Goal: Use online tool/utility: Utilize a website feature to perform a specific function

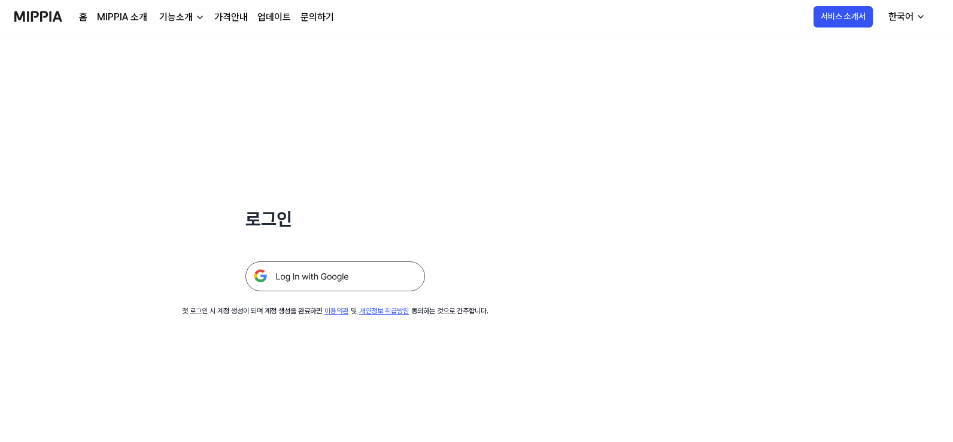
click at [376, 277] on img at bounding box center [335, 277] width 180 height 30
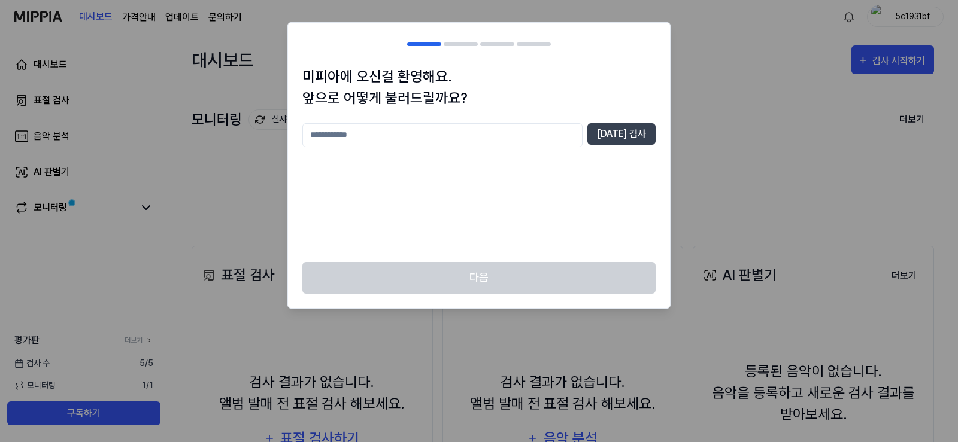
click at [551, 126] on input "text" at bounding box center [442, 135] width 280 height 24
type input "*"
type input "********"
click at [628, 129] on button "중복 검사" at bounding box center [621, 134] width 68 height 22
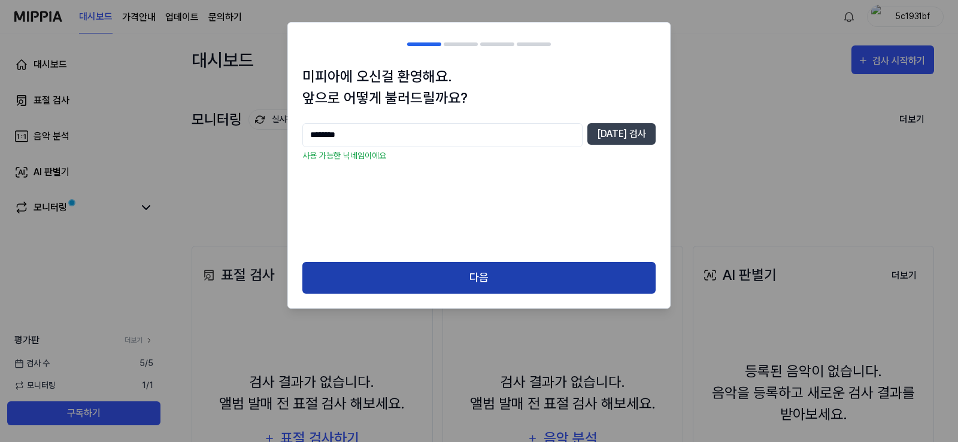
click at [624, 266] on button "다음" at bounding box center [478, 278] width 353 height 32
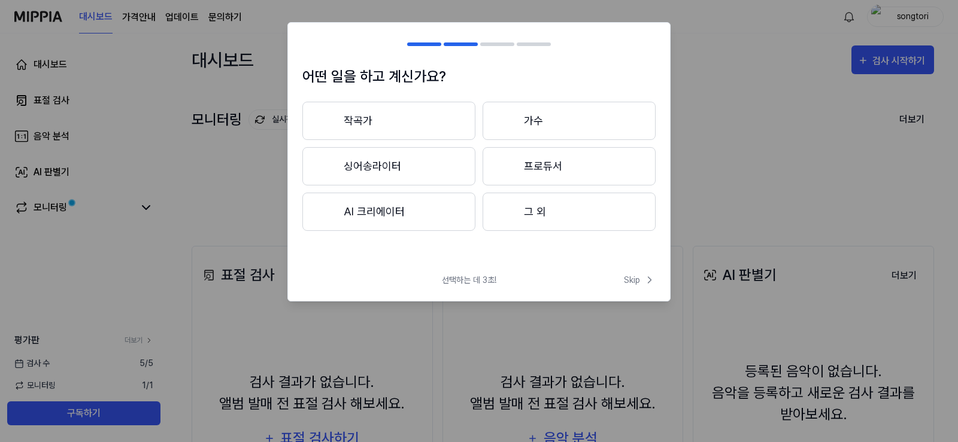
click at [645, 288] on div "선택하는 데 3초! Skip" at bounding box center [479, 287] width 382 height 27
click at [636, 282] on span "Skip" at bounding box center [640, 280] width 32 height 13
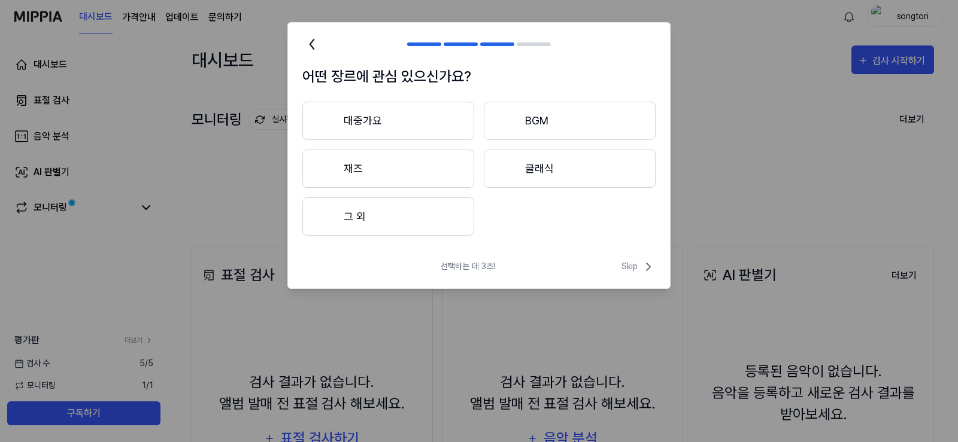
click at [446, 120] on button "대중가요" at bounding box center [388, 121] width 172 height 38
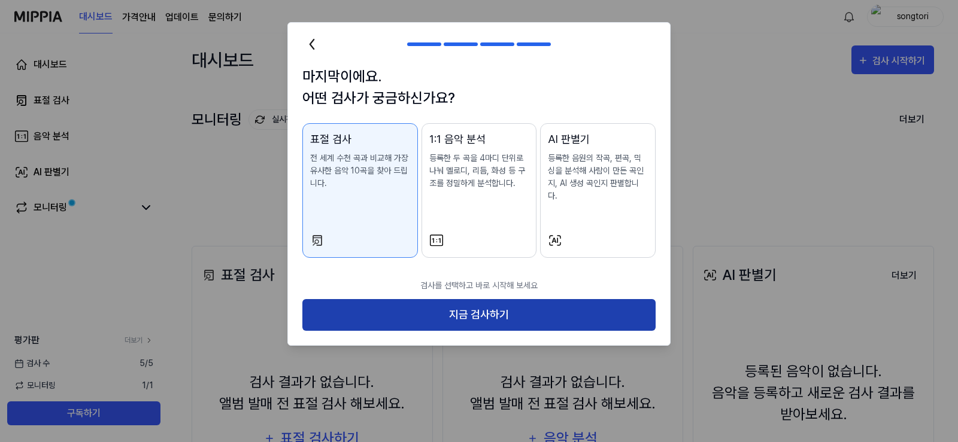
click at [545, 303] on button "지금 검사하기" at bounding box center [478, 315] width 353 height 32
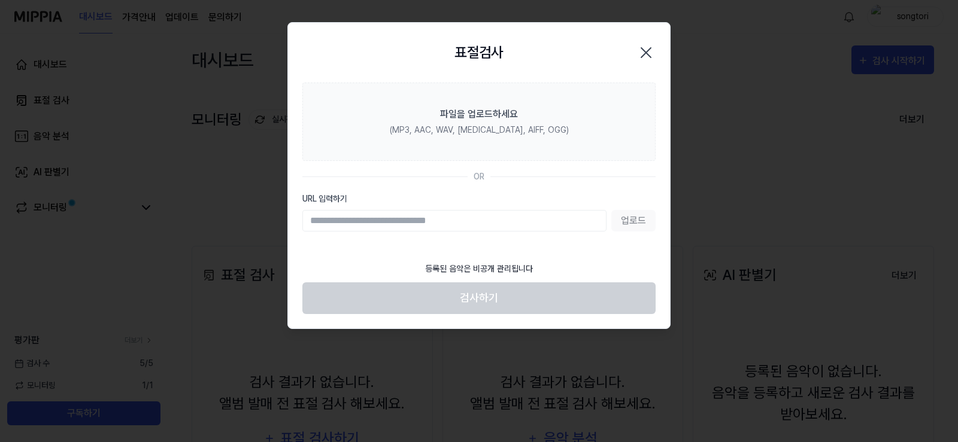
click at [460, 219] on input "URL 입력하기" at bounding box center [454, 221] width 304 height 22
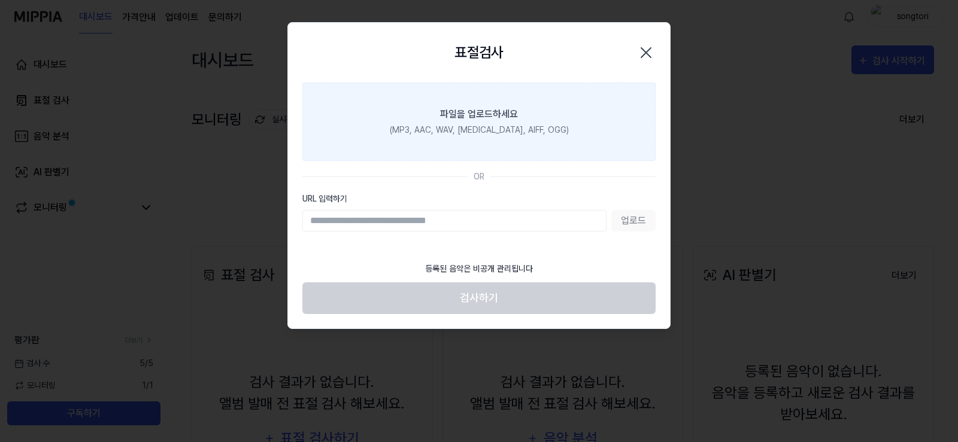
click at [491, 143] on label "파일을 업로드하세요 (MP3, AAC, WAV, FLAC, AIFF, OGG)" at bounding box center [478, 122] width 353 height 78
click at [0, 0] on input "파일을 업로드하세요 (MP3, AAC, WAV, FLAC, AIFF, OGG)" at bounding box center [0, 0] width 0 height 0
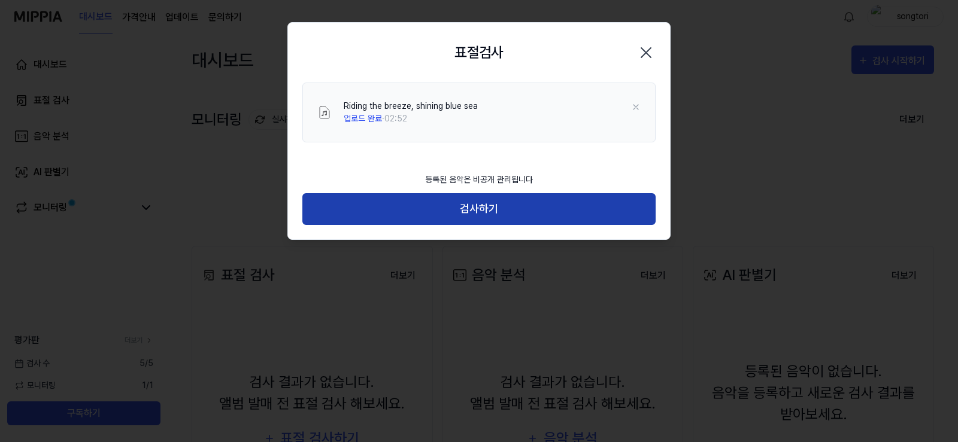
click at [617, 199] on button "검사하기" at bounding box center [478, 209] width 353 height 32
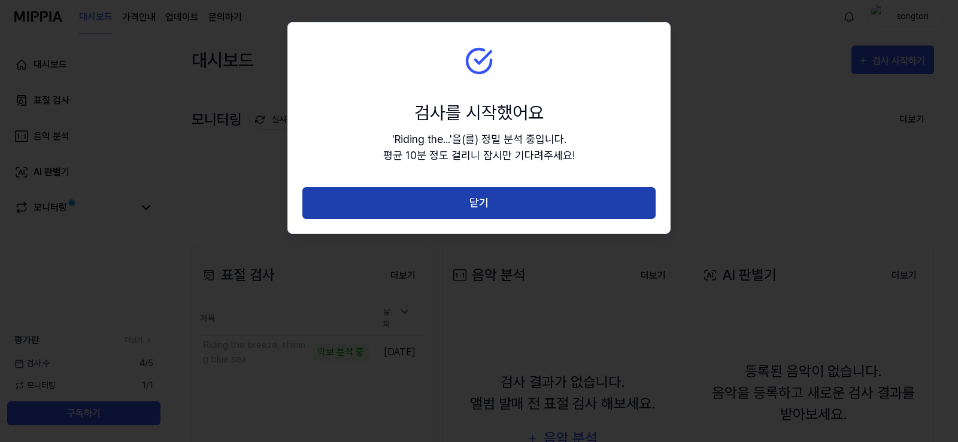
click at [470, 199] on button "닫기" at bounding box center [478, 203] width 353 height 32
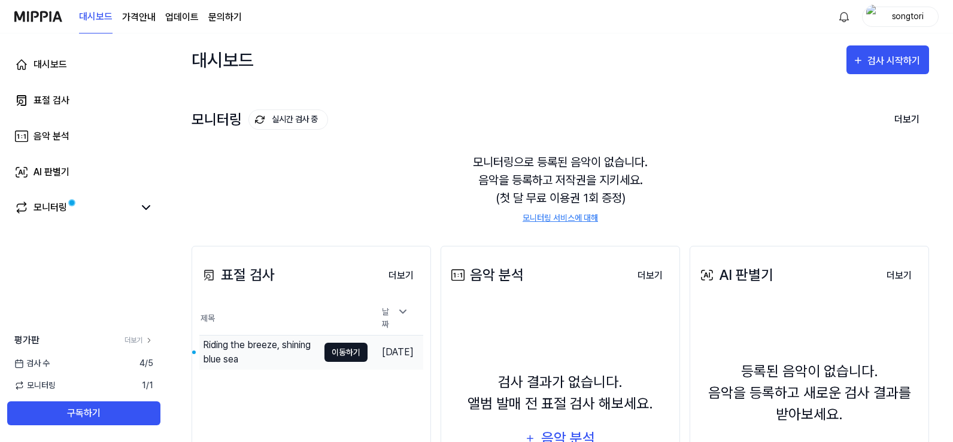
click at [324, 344] on button "이동하기" at bounding box center [345, 352] width 43 height 19
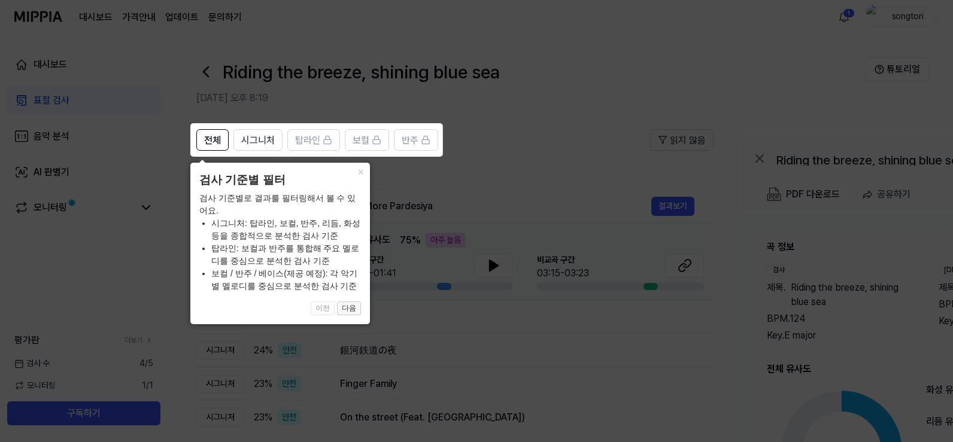
click at [353, 309] on button "다음" at bounding box center [349, 309] width 24 height 14
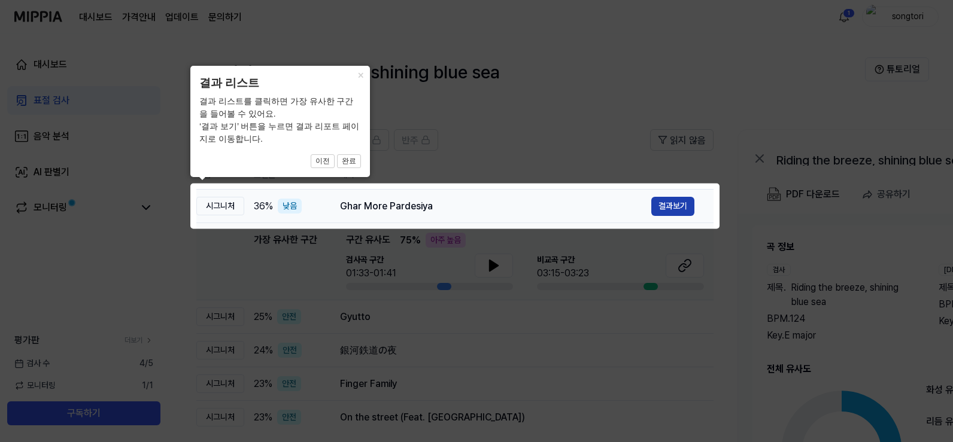
click at [680, 200] on button "결과보기" at bounding box center [672, 206] width 43 height 19
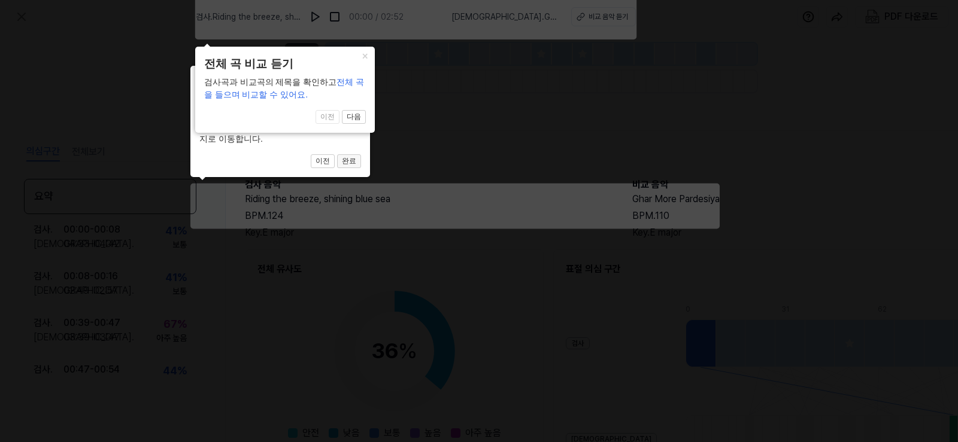
click at [348, 158] on button "완료" at bounding box center [349, 161] width 24 height 14
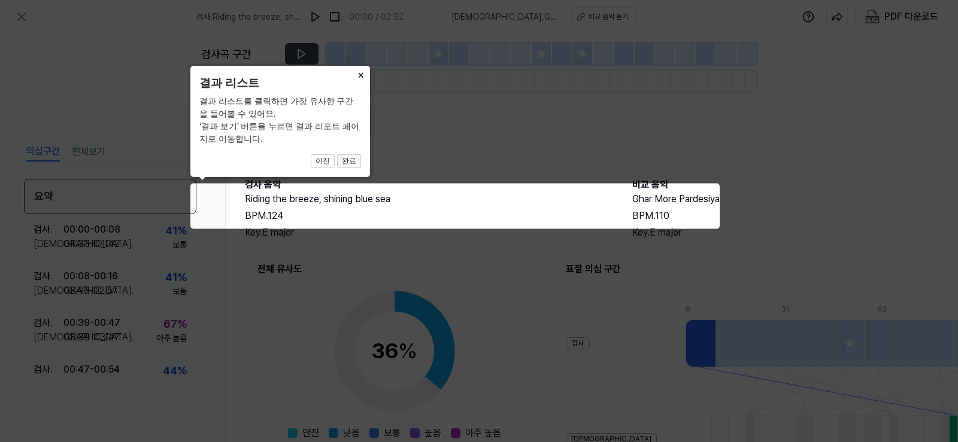
click at [345, 164] on button "완료" at bounding box center [349, 161] width 24 height 14
click at [352, 157] on button "완료" at bounding box center [349, 161] width 24 height 14
click at [345, 160] on button "완료" at bounding box center [349, 161] width 24 height 14
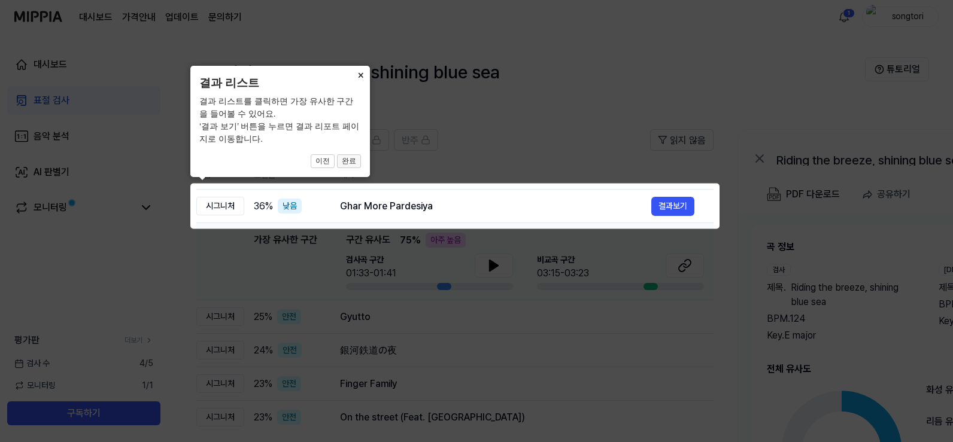
click at [350, 161] on button "완료" at bounding box center [349, 161] width 24 height 14
click at [349, 156] on button "완료" at bounding box center [349, 161] width 24 height 14
click at [323, 157] on button "이전" at bounding box center [323, 161] width 24 height 14
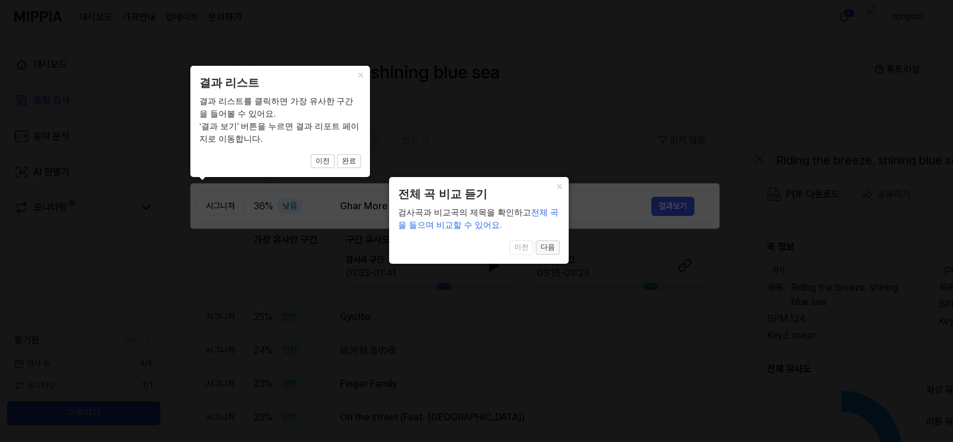
click at [554, 248] on button "다음" at bounding box center [548, 248] width 24 height 14
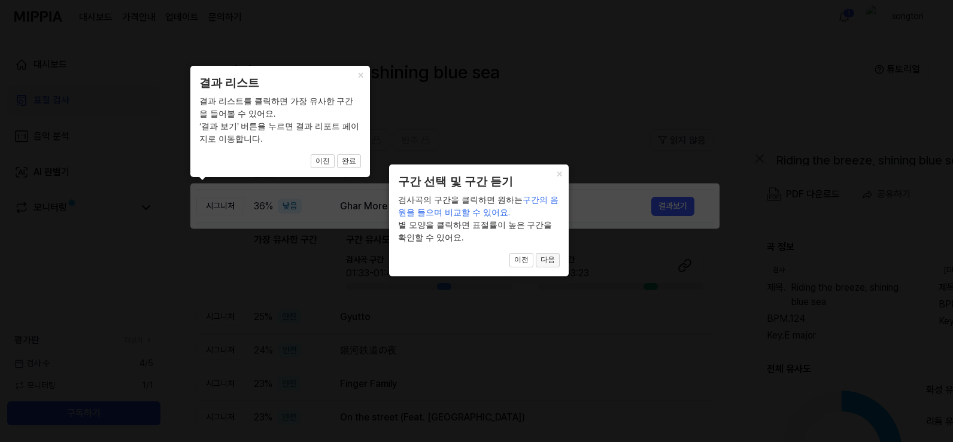
click at [546, 256] on button "다음" at bounding box center [548, 260] width 24 height 14
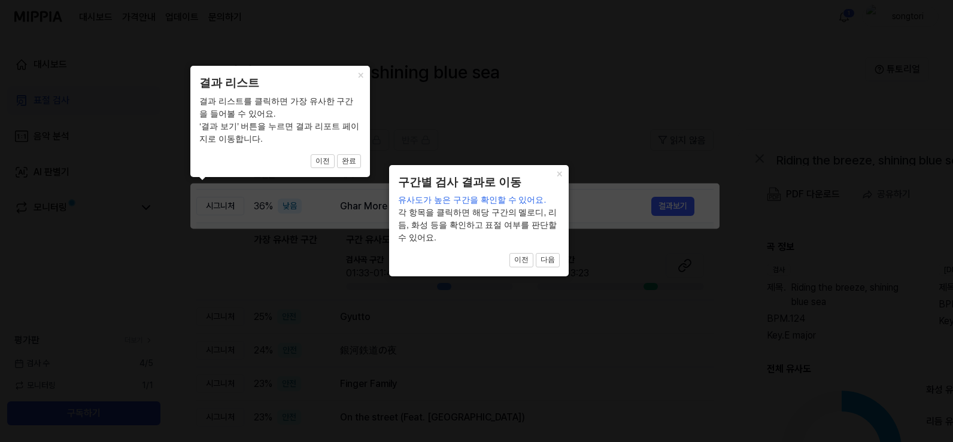
click at [546, 256] on button "다음" at bounding box center [548, 260] width 24 height 14
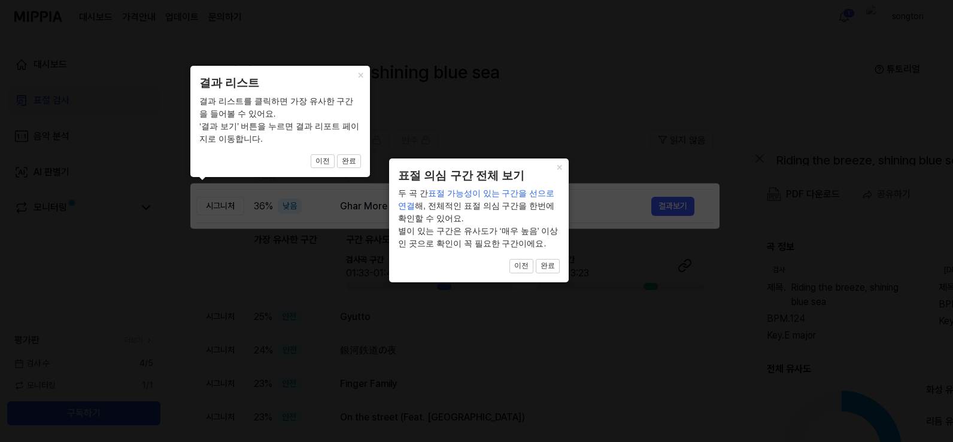
click at [546, 256] on div "× 표절 의심 구간 전체 보기 두 곡 간 표절 가능성이 있는 구간을 선으로 연결 해, 전체적인 표절 의심 구간을 한번에 확인할 수 있어요. 별…" at bounding box center [479, 221] width 180 height 124
click at [543, 263] on button "완료" at bounding box center [548, 266] width 24 height 14
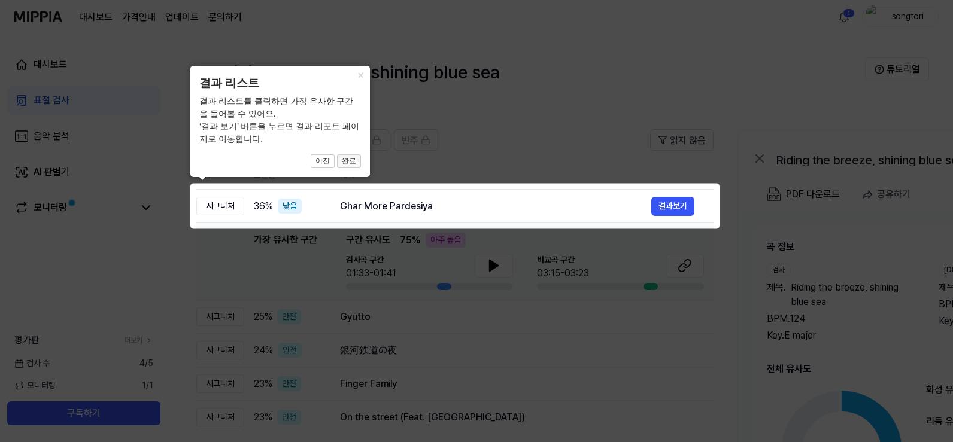
click at [347, 160] on button "완료" at bounding box center [349, 161] width 24 height 14
click at [672, 208] on icon at bounding box center [476, 221] width 953 height 442
click at [679, 206] on icon at bounding box center [476, 221] width 953 height 442
click at [667, 210] on icon at bounding box center [476, 221] width 953 height 442
click at [398, 203] on icon at bounding box center [476, 221] width 953 height 442
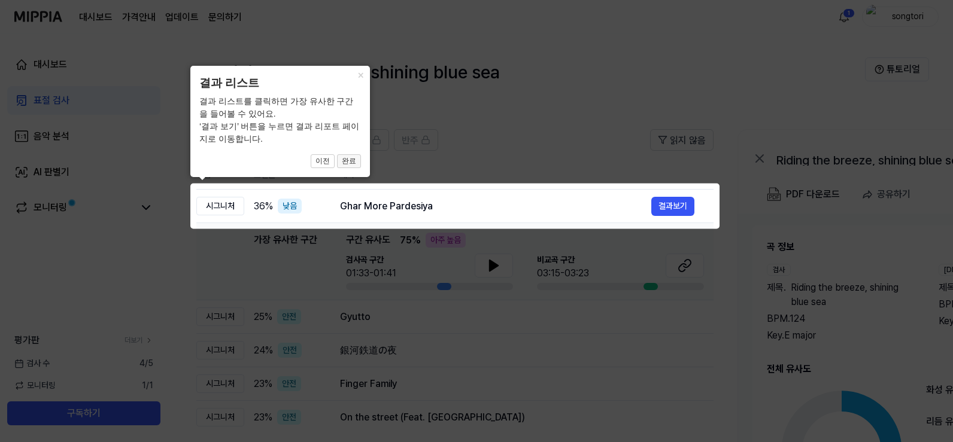
click at [344, 163] on button "완료" at bounding box center [349, 161] width 24 height 14
click at [347, 162] on button "완료" at bounding box center [349, 161] width 24 height 14
click at [360, 74] on button "×" at bounding box center [360, 74] width 19 height 17
click at [270, 84] on header "결과 리스트" at bounding box center [280, 83] width 162 height 17
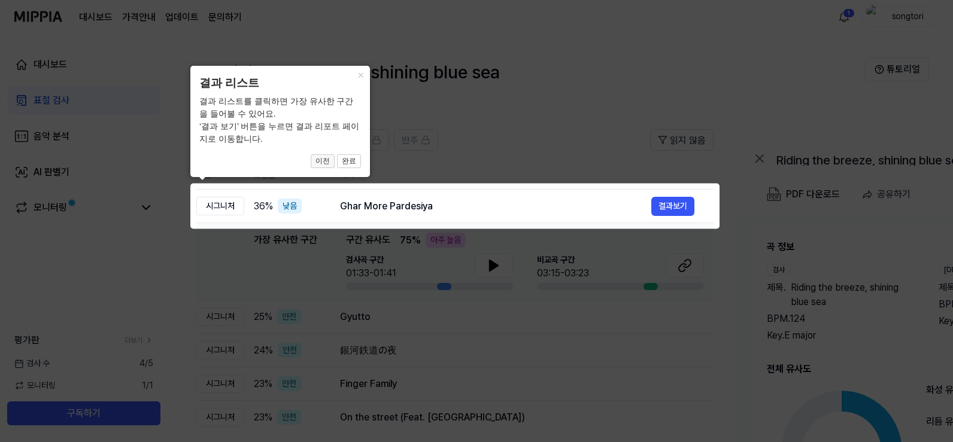
click at [320, 155] on button "이전" at bounding box center [323, 161] width 24 height 14
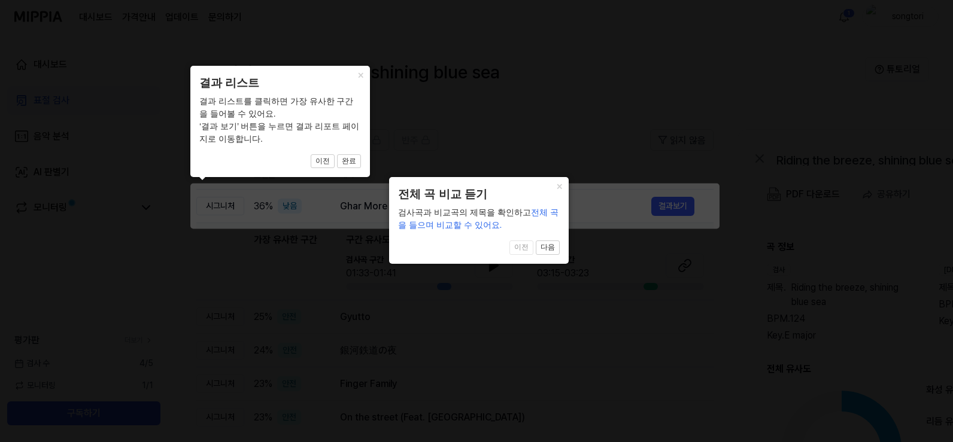
click at [561, 254] on div "× 전체 곡 비교 듣기 검사곡과 비교곡의 제목을 확인하고 전체 곡을 들으며 비교할 수 있어요. 1 of 4 이전 다음" at bounding box center [479, 220] width 180 height 86
click at [549, 247] on button "다음" at bounding box center [548, 248] width 24 height 14
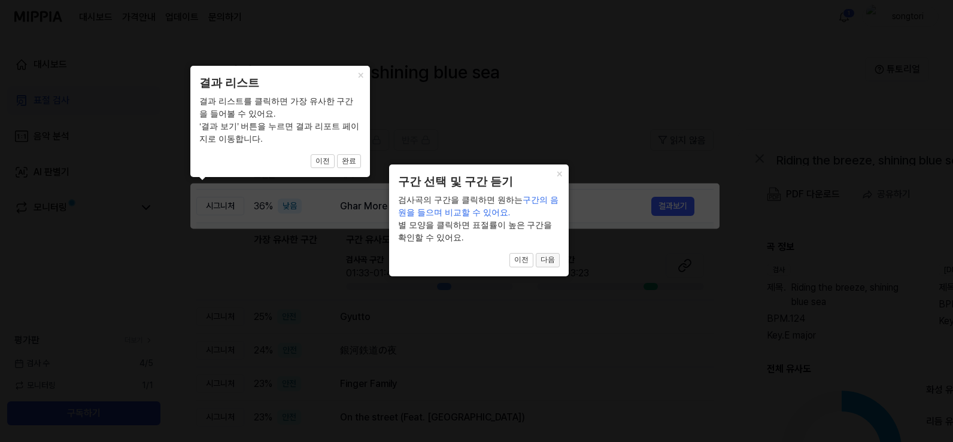
click at [549, 257] on button "다음" at bounding box center [548, 260] width 24 height 14
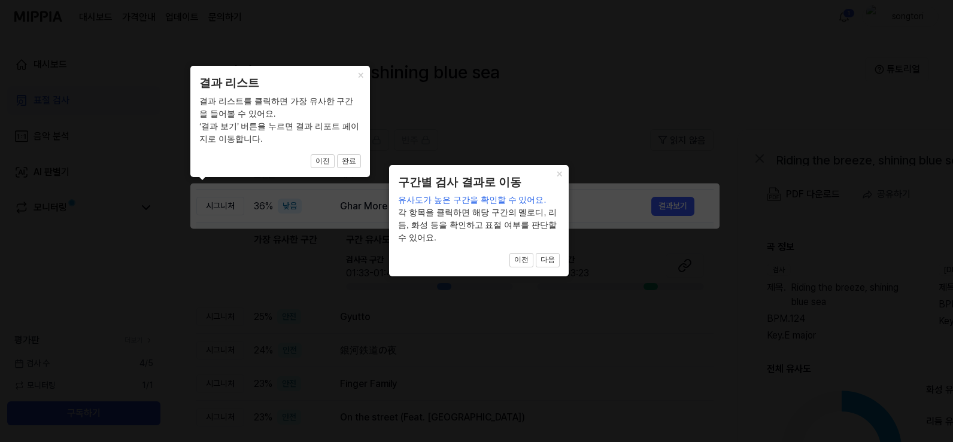
click at [549, 257] on button "다음" at bounding box center [548, 260] width 24 height 14
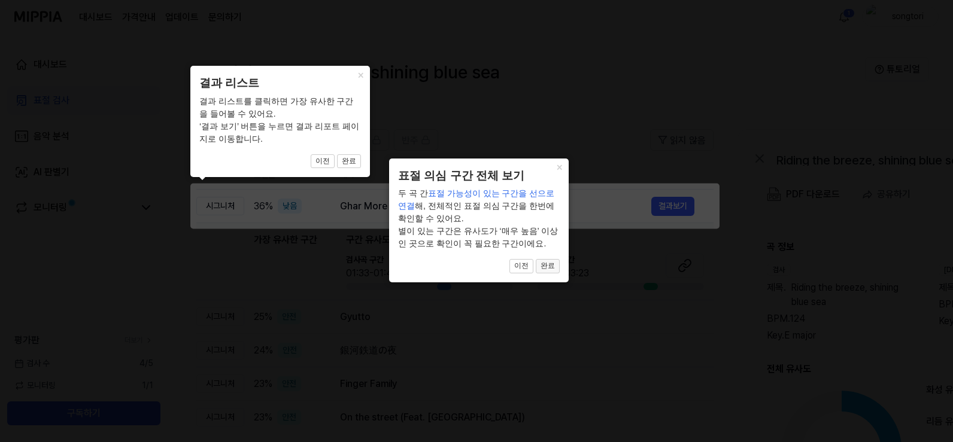
click at [547, 262] on button "완료" at bounding box center [548, 266] width 24 height 14
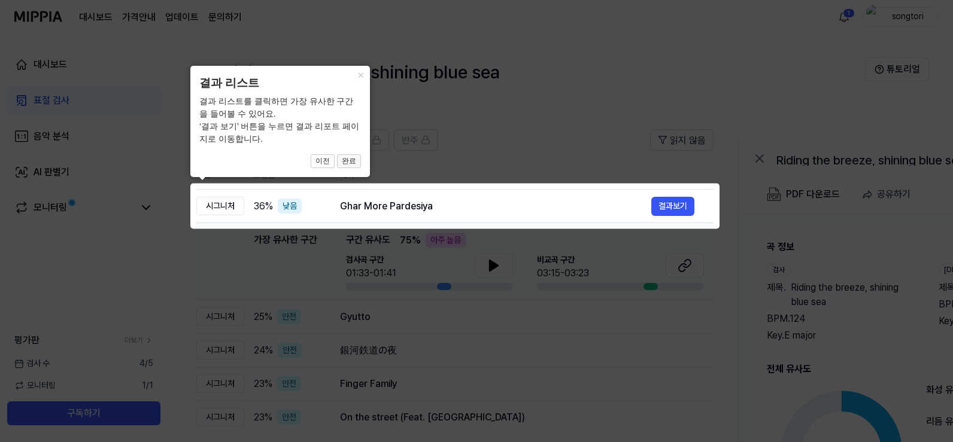
click at [342, 159] on button "완료" at bounding box center [349, 161] width 24 height 14
click at [355, 75] on button "×" at bounding box center [360, 74] width 19 height 17
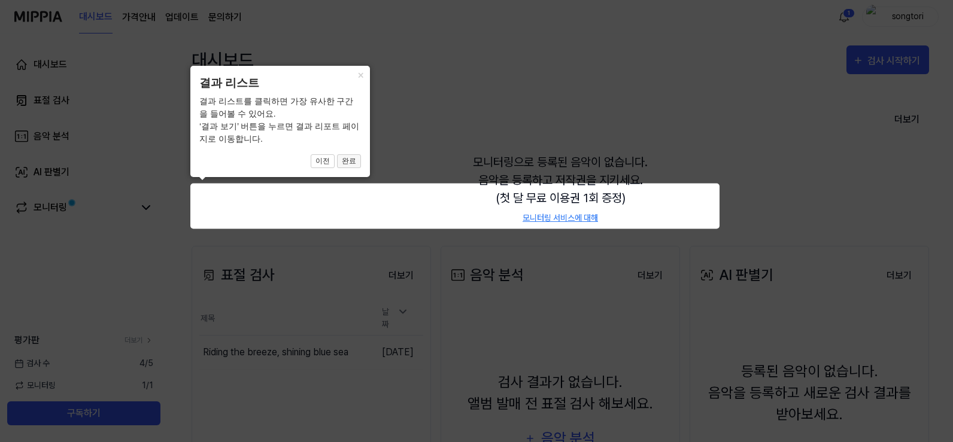
click at [354, 162] on button "완료" at bounding box center [349, 161] width 24 height 14
click at [356, 72] on button "×" at bounding box center [360, 74] width 19 height 17
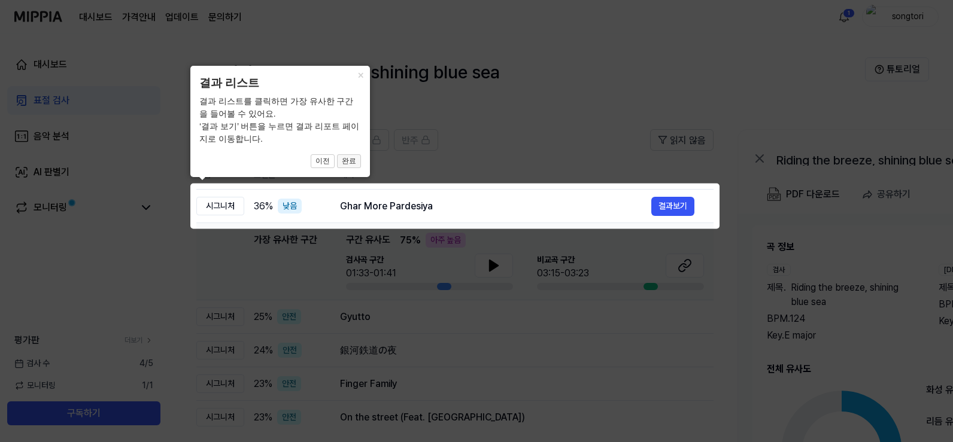
click at [347, 156] on button "완료" at bounding box center [349, 161] width 24 height 14
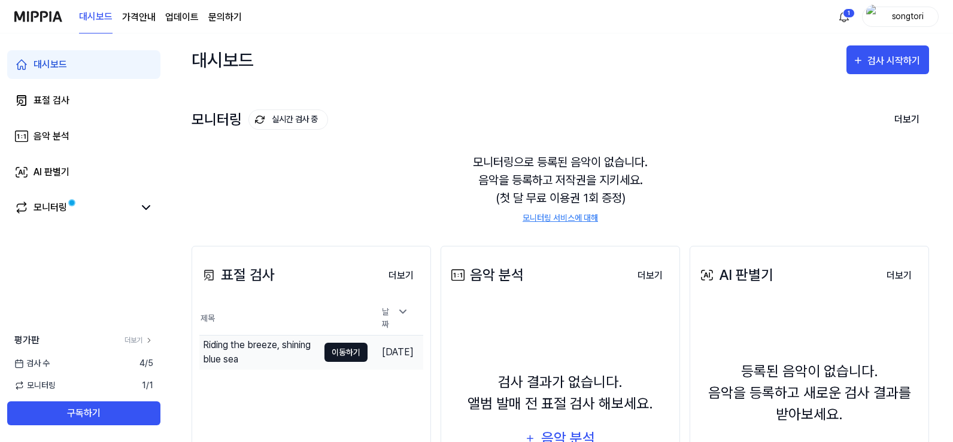
click at [324, 347] on button "이동하기" at bounding box center [345, 352] width 43 height 19
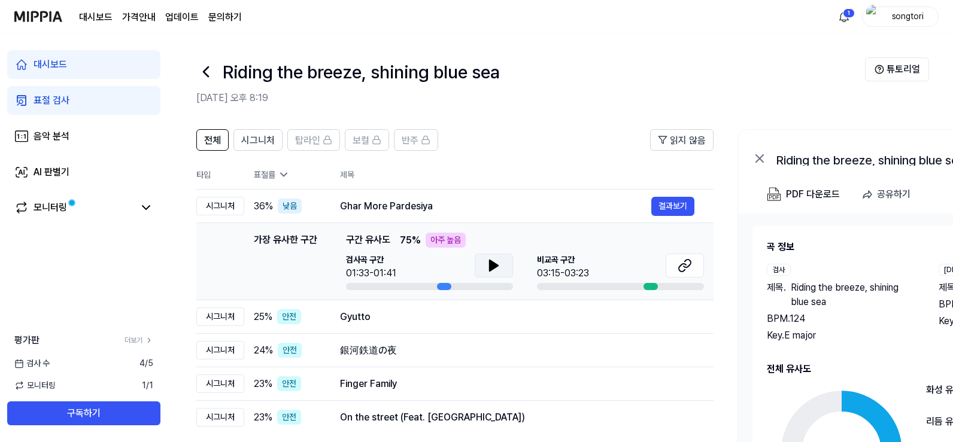
click at [479, 269] on button at bounding box center [494, 266] width 38 height 24
click at [569, 266] on span "비교곡 구간" at bounding box center [563, 260] width 52 height 13
click at [600, 281] on div "비교곡 구간 03:15-03:23" at bounding box center [620, 272] width 167 height 37
click at [649, 285] on div at bounding box center [650, 286] width 14 height 7
click at [686, 263] on icon at bounding box center [684, 266] width 14 height 14
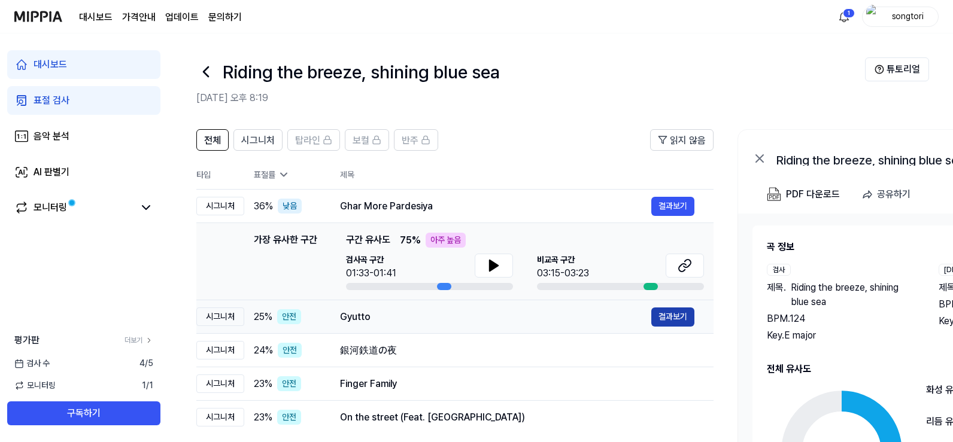
click at [670, 314] on button "결과보기" at bounding box center [672, 317] width 43 height 19
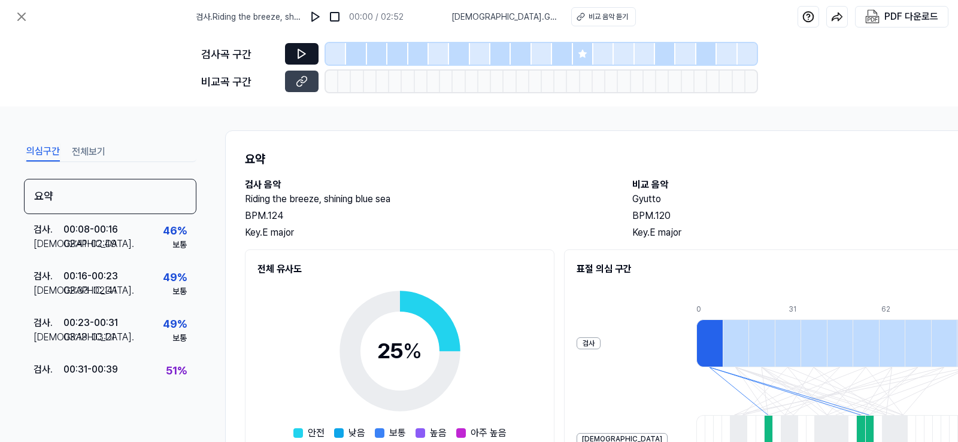
click at [296, 54] on icon at bounding box center [302, 54] width 12 height 12
click at [298, 48] on icon at bounding box center [302, 54] width 12 height 12
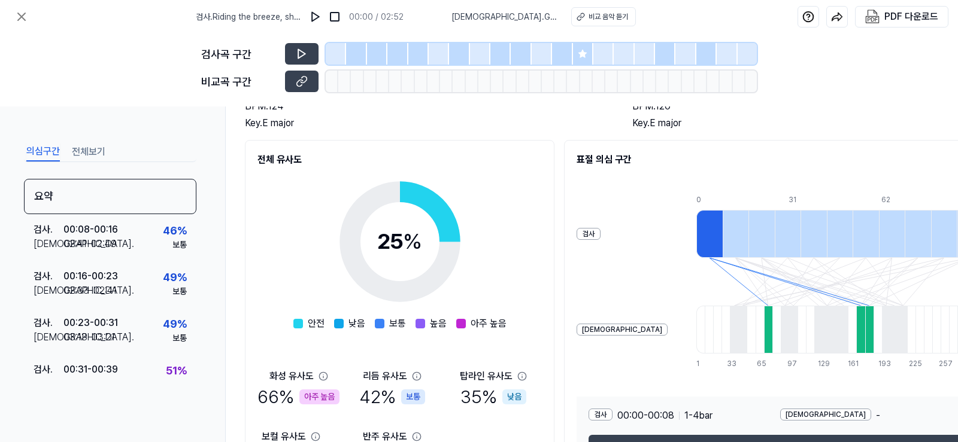
scroll to position [199, 0]
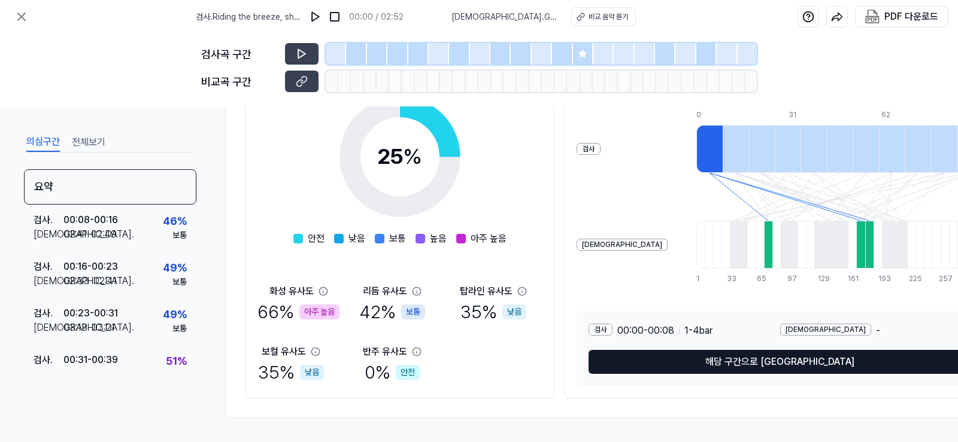
click at [664, 356] on button "해당 구간으로 이동" at bounding box center [779, 362] width 382 height 24
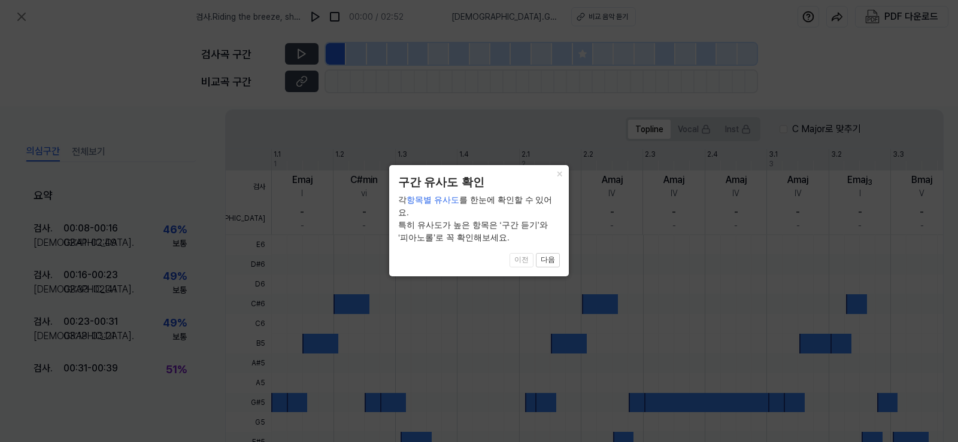
scroll to position [357, 0]
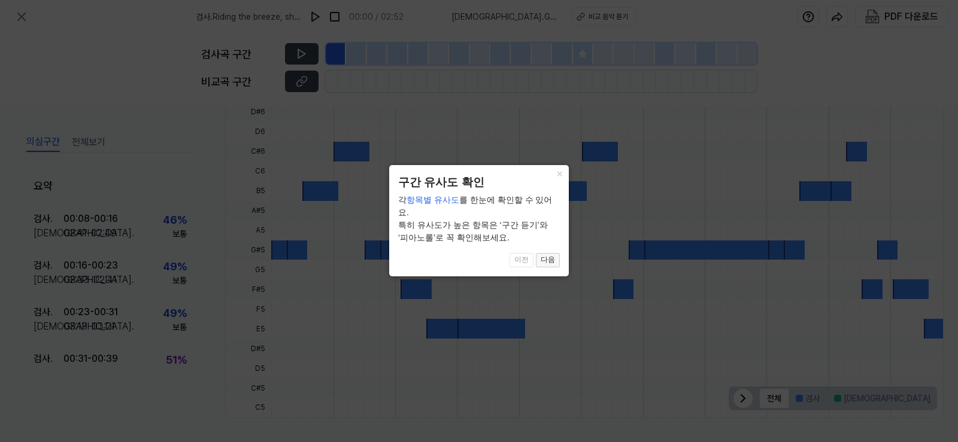
click at [547, 260] on button "다음" at bounding box center [548, 260] width 24 height 14
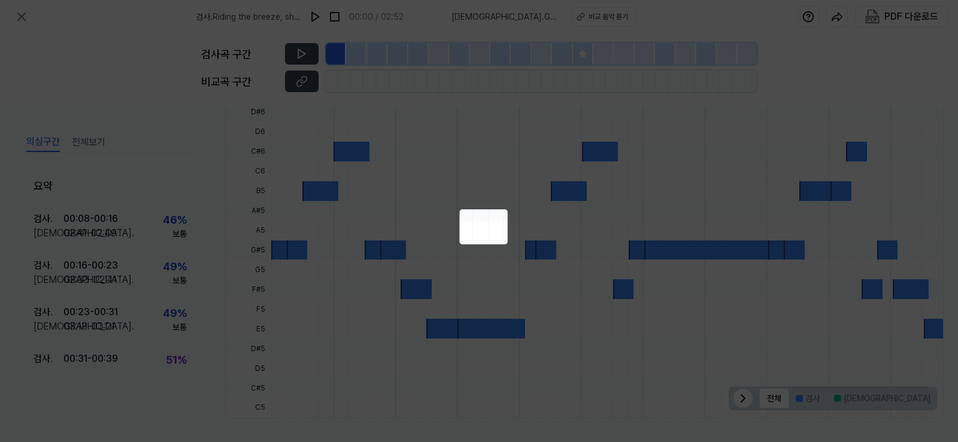
scroll to position [202, 14]
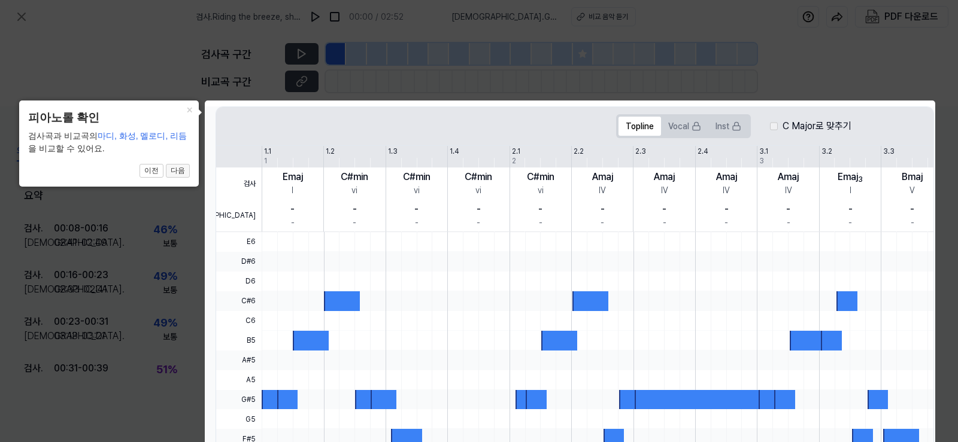
click at [175, 171] on button "다음" at bounding box center [178, 171] width 24 height 14
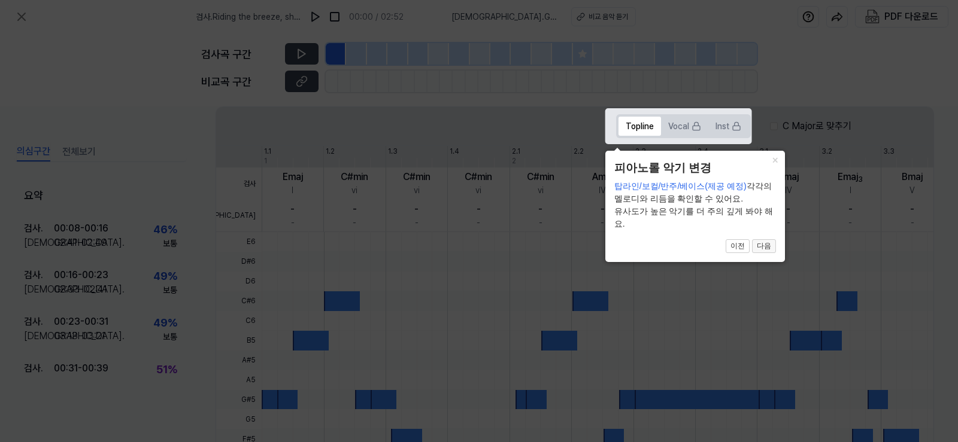
click at [753, 241] on button "다음" at bounding box center [764, 246] width 24 height 14
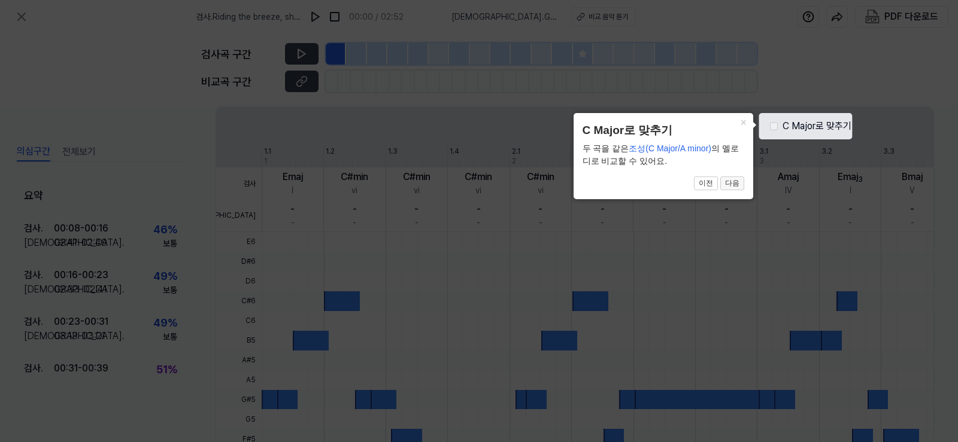
click at [726, 178] on button "다음" at bounding box center [732, 184] width 24 height 14
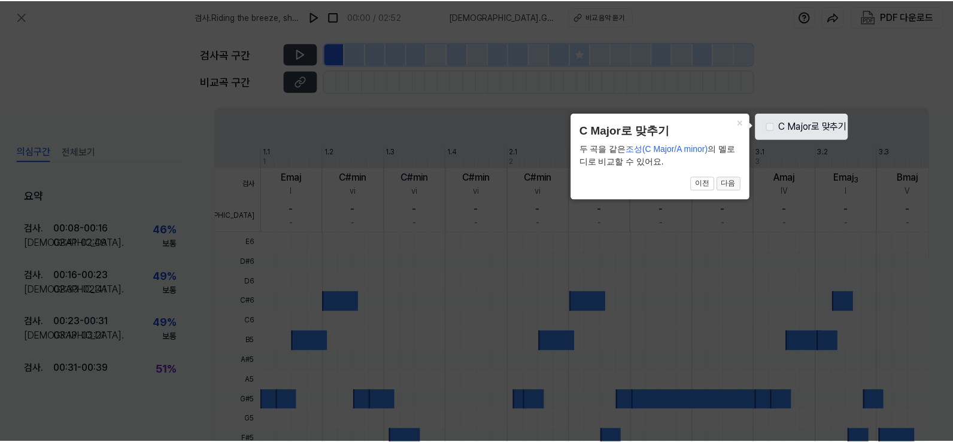
scroll to position [357, 14]
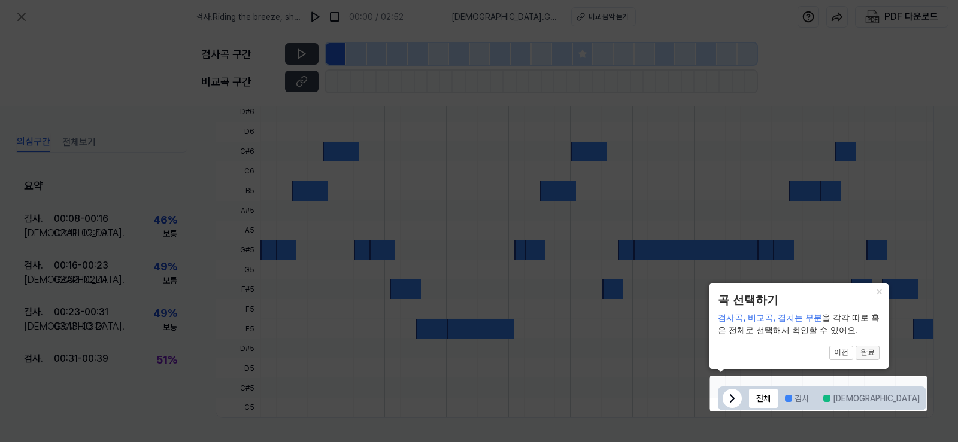
click at [868, 348] on button "완료" at bounding box center [867, 353] width 24 height 14
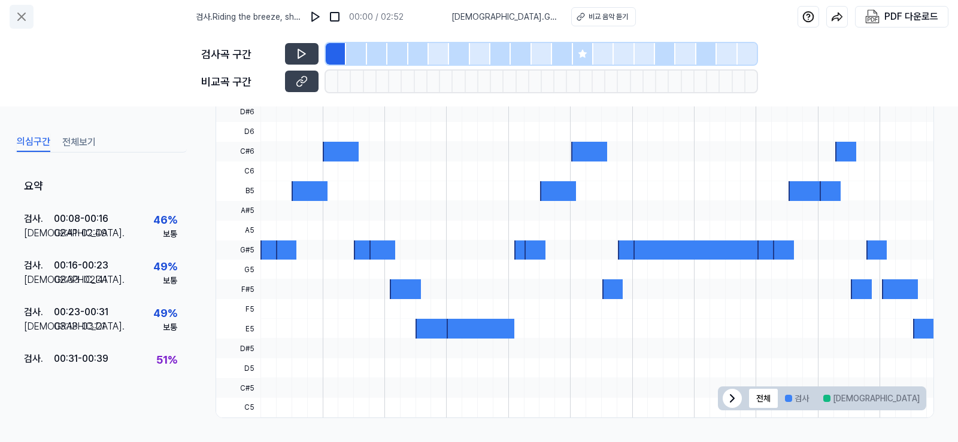
click at [19, 12] on icon at bounding box center [21, 17] width 14 height 14
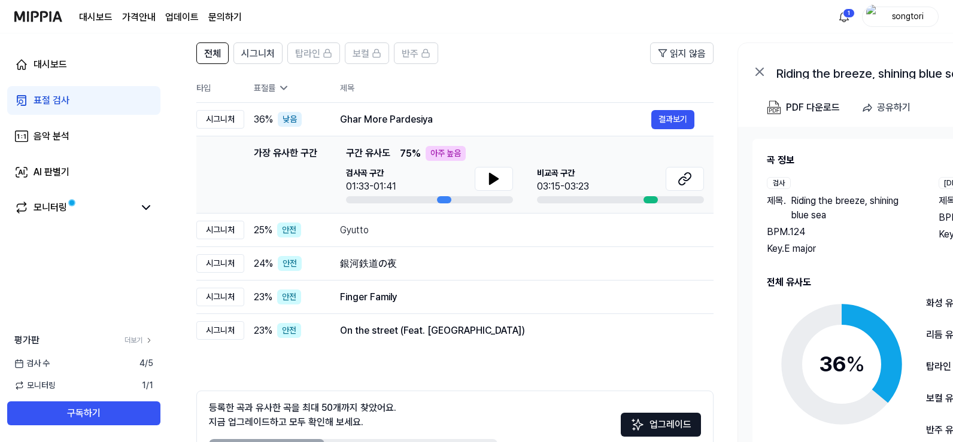
scroll to position [161, 0]
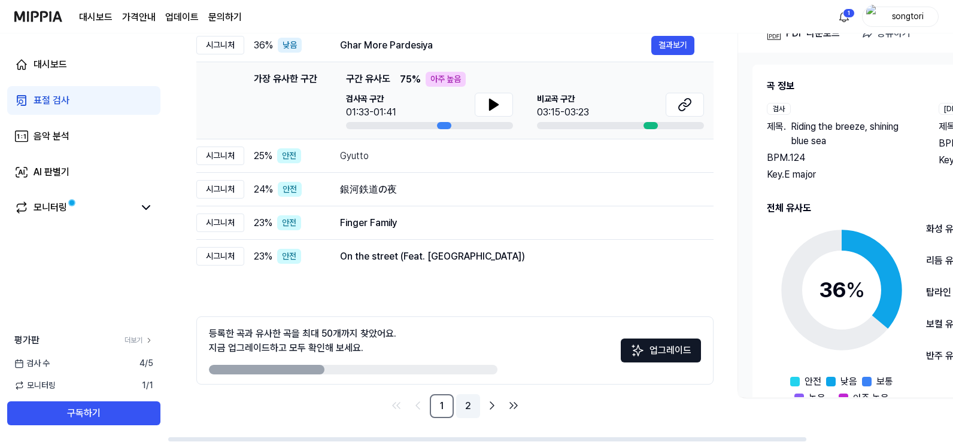
click at [461, 403] on link "2" at bounding box center [468, 406] width 24 height 24
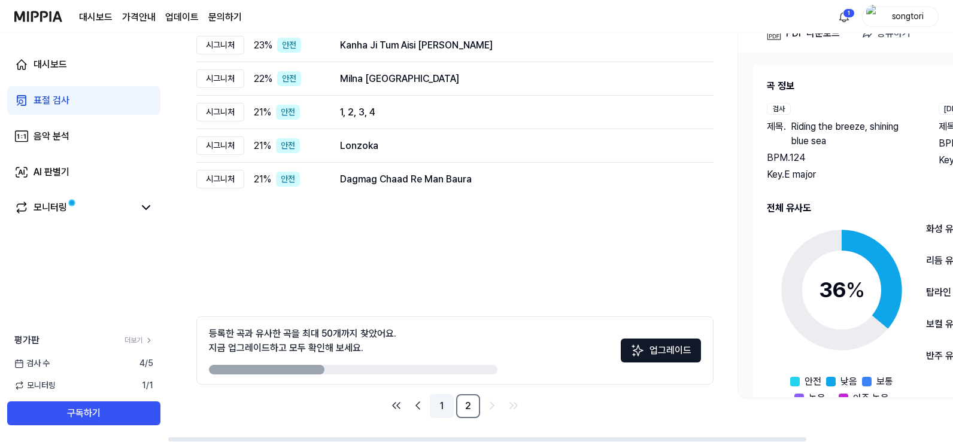
click at [437, 402] on link "1" at bounding box center [442, 406] width 24 height 24
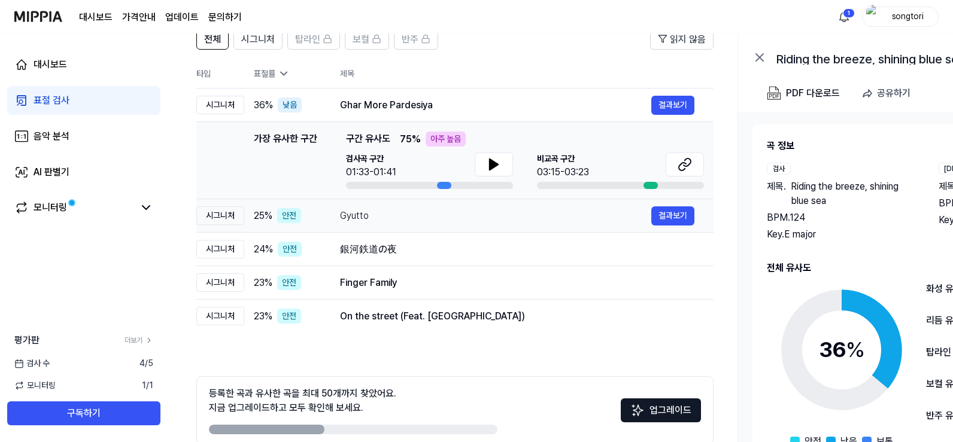
scroll to position [41, 0]
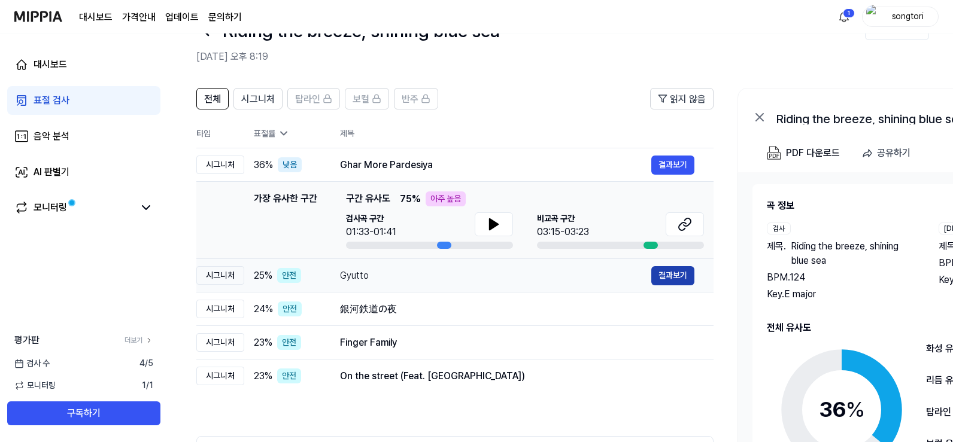
click at [669, 280] on button "결과보기" at bounding box center [672, 275] width 43 height 19
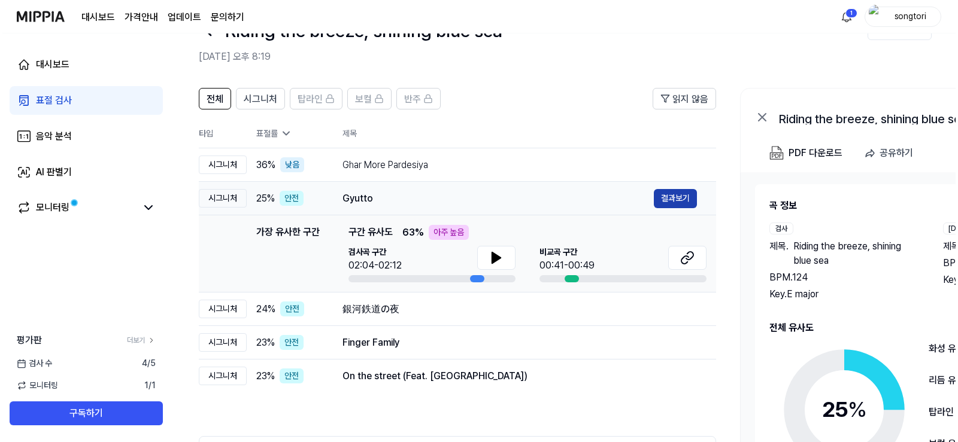
scroll to position [0, 0]
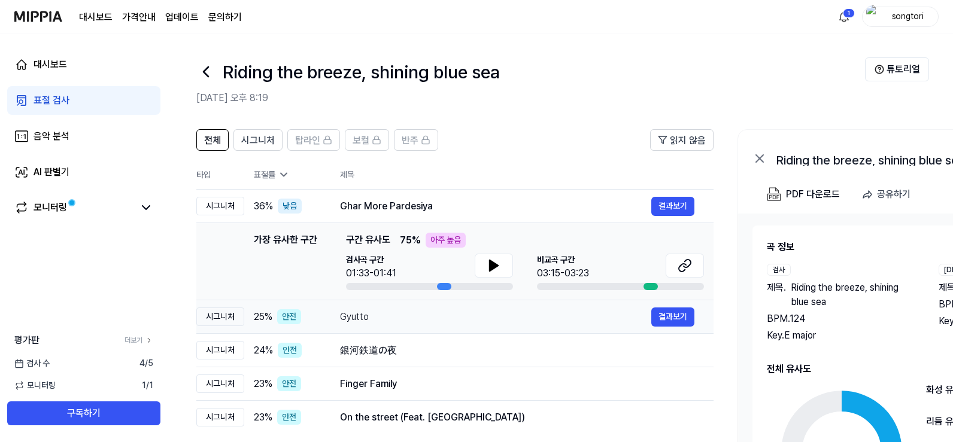
click at [386, 319] on div "Gyutto" at bounding box center [495, 317] width 311 height 14
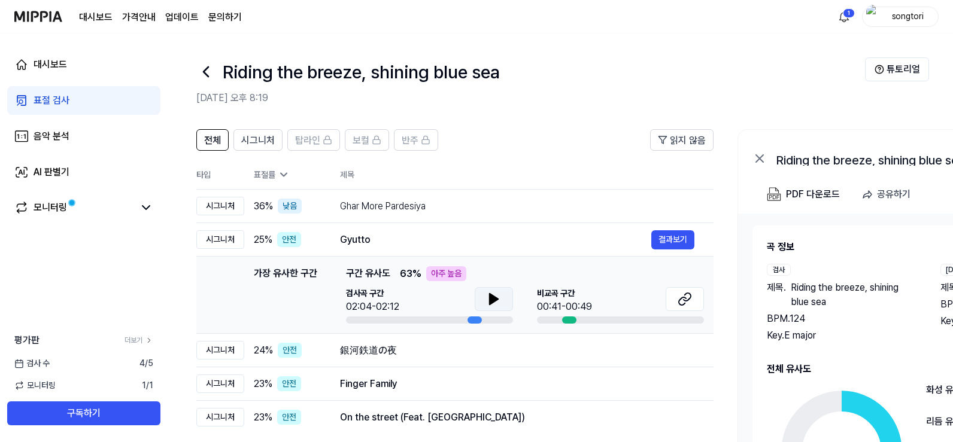
click at [498, 293] on icon at bounding box center [494, 299] width 14 height 14
click at [680, 306] on icon at bounding box center [684, 299] width 14 height 14
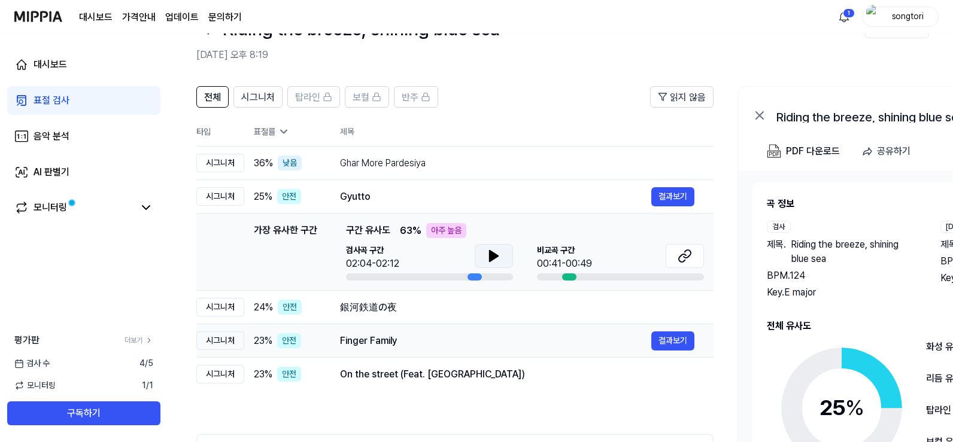
scroll to position [120, 0]
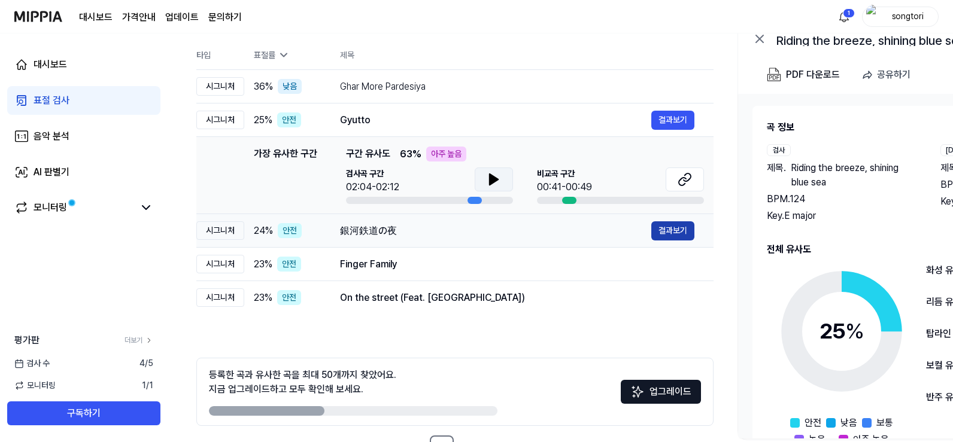
click at [666, 231] on button "결과보기" at bounding box center [672, 230] width 43 height 19
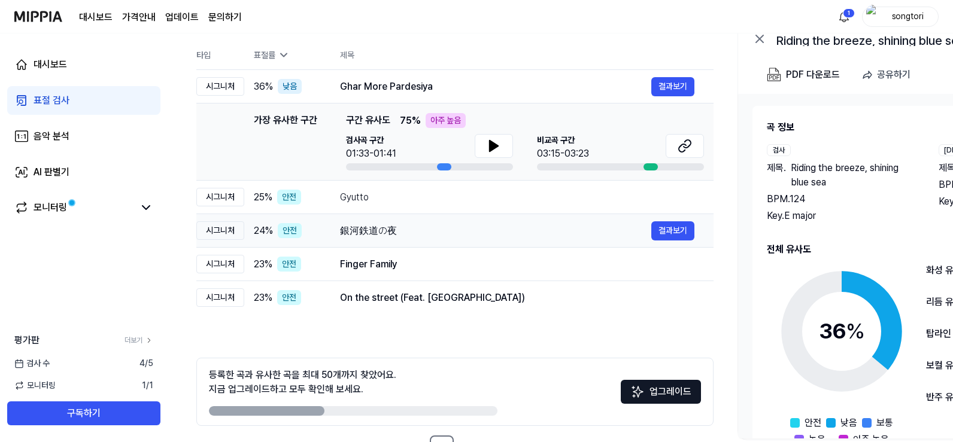
click at [383, 234] on div "銀河鉄道の夜" at bounding box center [495, 231] width 311 height 14
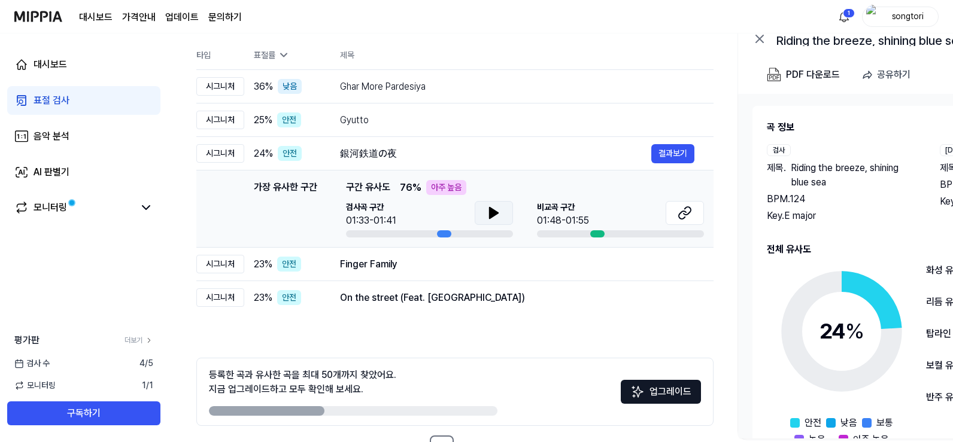
click at [482, 209] on button at bounding box center [494, 213] width 38 height 24
click at [681, 215] on icon at bounding box center [684, 213] width 14 height 14
click at [481, 204] on button at bounding box center [494, 213] width 38 height 24
click at [391, 266] on div "Finger Family" at bounding box center [495, 264] width 311 height 14
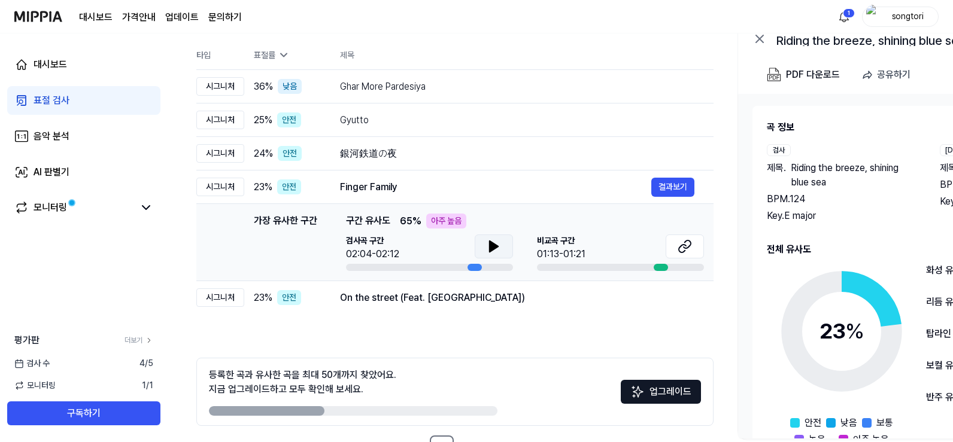
click at [490, 247] on icon at bounding box center [494, 246] width 8 height 11
click at [490, 247] on icon at bounding box center [491, 247] width 2 height 10
click at [673, 249] on button at bounding box center [685, 247] width 38 height 24
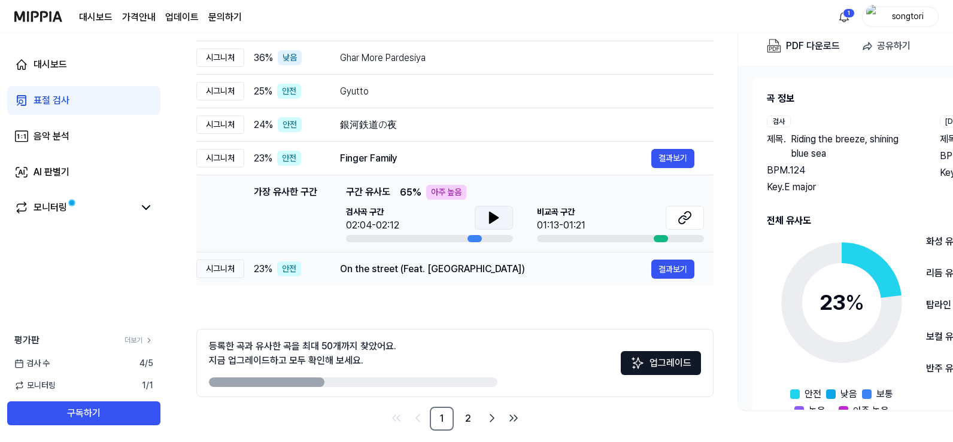
scroll to position [161, 0]
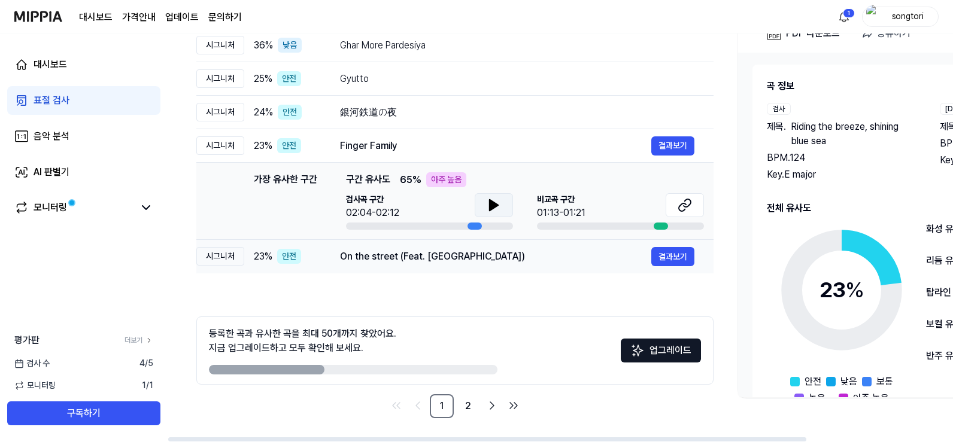
click at [455, 255] on div "On the street (Feat. ASH ISLAND)" at bounding box center [495, 257] width 311 height 14
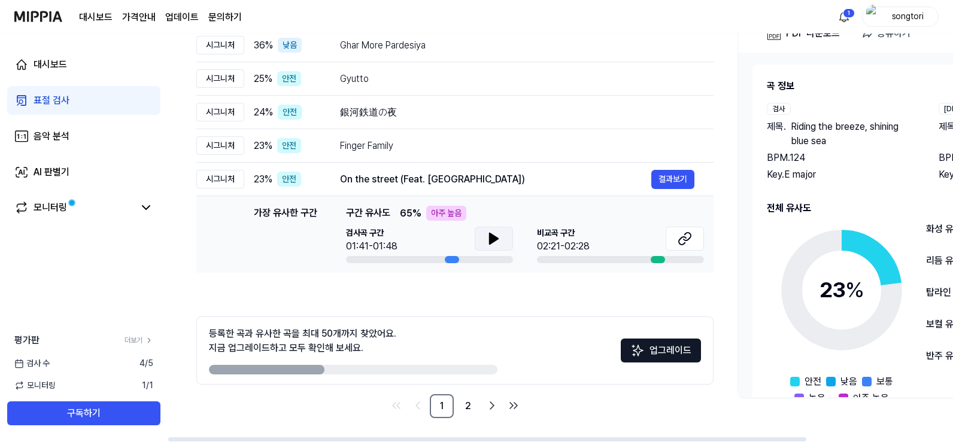
click at [484, 232] on button at bounding box center [494, 239] width 38 height 24
drag, startPoint x: 502, startPoint y: 232, endPoint x: 566, endPoint y: 241, distance: 64.0
click at [502, 232] on button at bounding box center [494, 239] width 38 height 24
click at [688, 238] on icon at bounding box center [684, 239] width 14 height 14
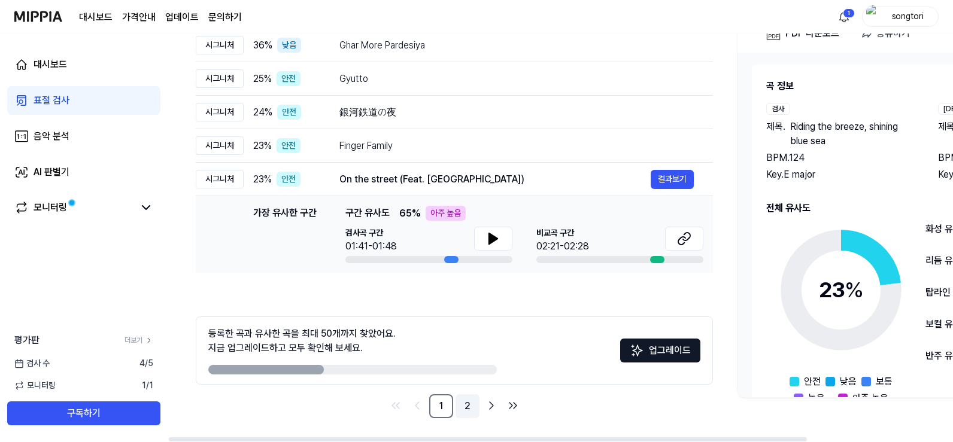
click at [464, 402] on link "2" at bounding box center [467, 406] width 24 height 24
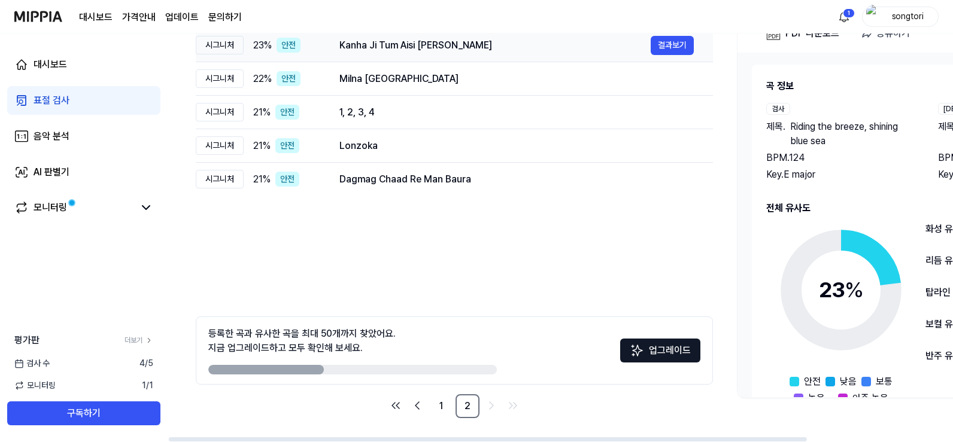
click at [378, 44] on div "Kanha Ji Tum Aisi Bansi Bajana" at bounding box center [494, 45] width 311 height 14
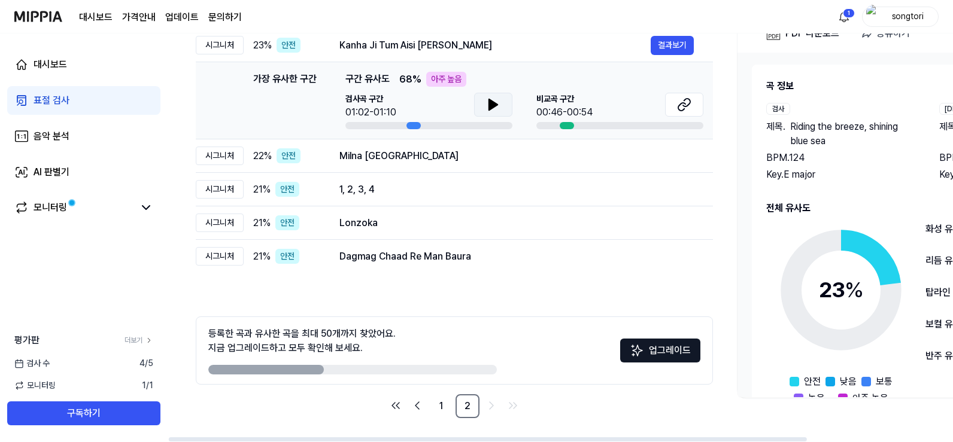
click at [493, 104] on icon at bounding box center [493, 104] width 8 height 11
click at [490, 99] on icon at bounding box center [493, 105] width 14 height 14
click at [689, 107] on icon at bounding box center [684, 105] width 14 height 14
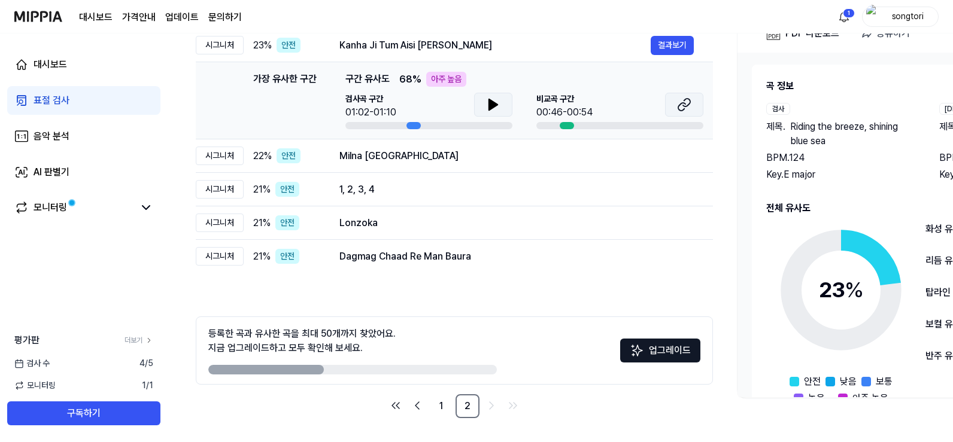
scroll to position [0, 1]
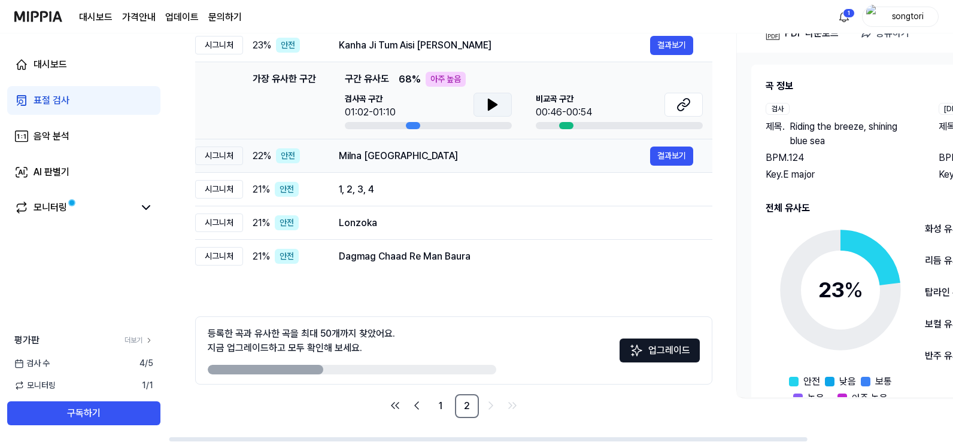
click at [417, 156] on div "Milna Jammu De Bazaar" at bounding box center [494, 156] width 311 height 14
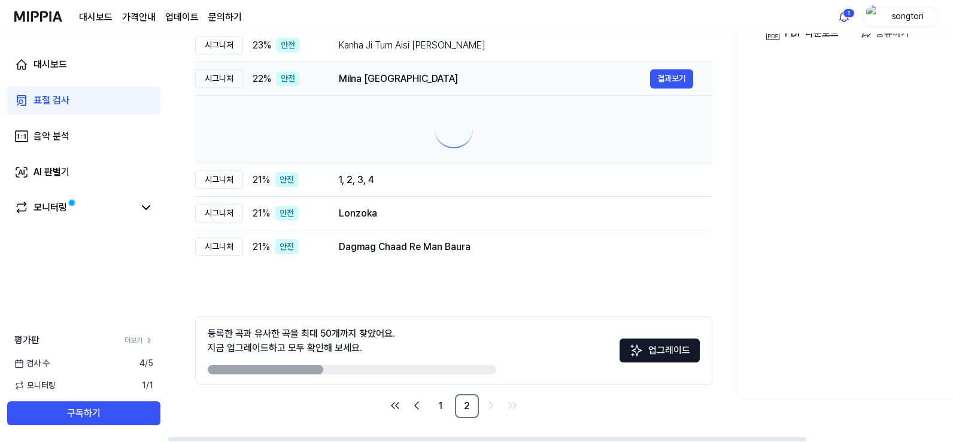
scroll to position [0, 0]
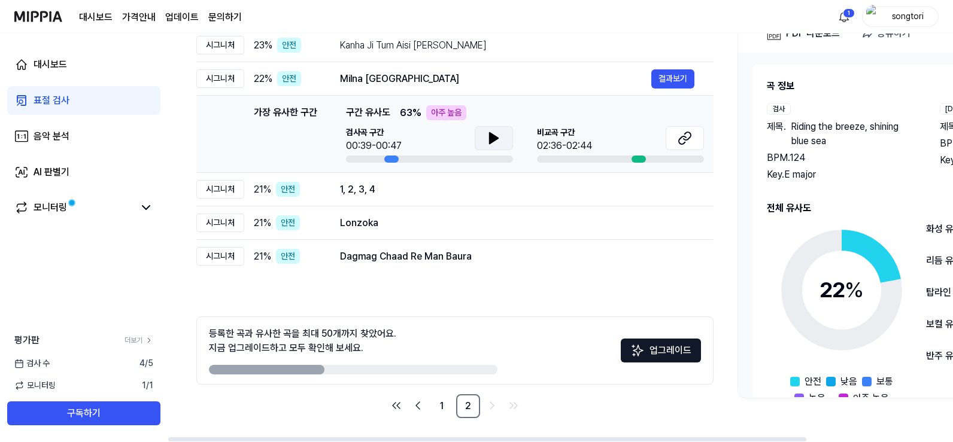
click at [493, 134] on icon at bounding box center [494, 138] width 14 height 14
click at [678, 142] on icon at bounding box center [684, 138] width 14 height 14
click at [495, 138] on icon at bounding box center [496, 138] width 2 height 10
click at [372, 196] on div "1, 2, 3, 4" at bounding box center [495, 190] width 311 height 14
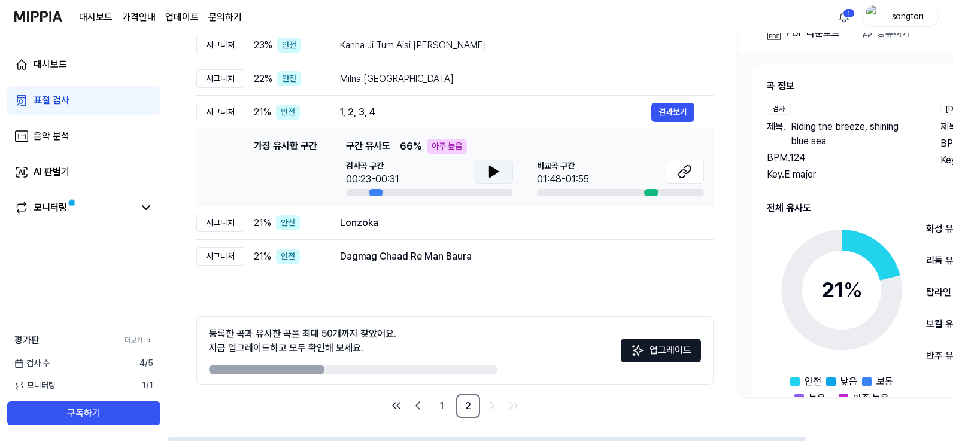
click at [506, 172] on button at bounding box center [494, 172] width 38 height 24
click at [504, 173] on button at bounding box center [494, 172] width 38 height 24
click at [673, 169] on button at bounding box center [685, 172] width 38 height 24
click at [387, 225] on div "Lonzoka" at bounding box center [495, 223] width 311 height 14
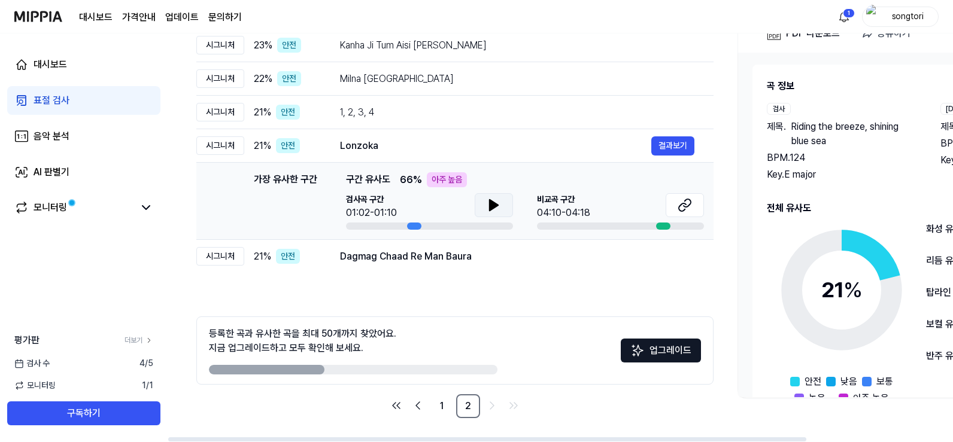
click at [475, 202] on button at bounding box center [494, 205] width 38 height 24
click at [366, 114] on div "1, 2, 3, 4" at bounding box center [495, 112] width 311 height 14
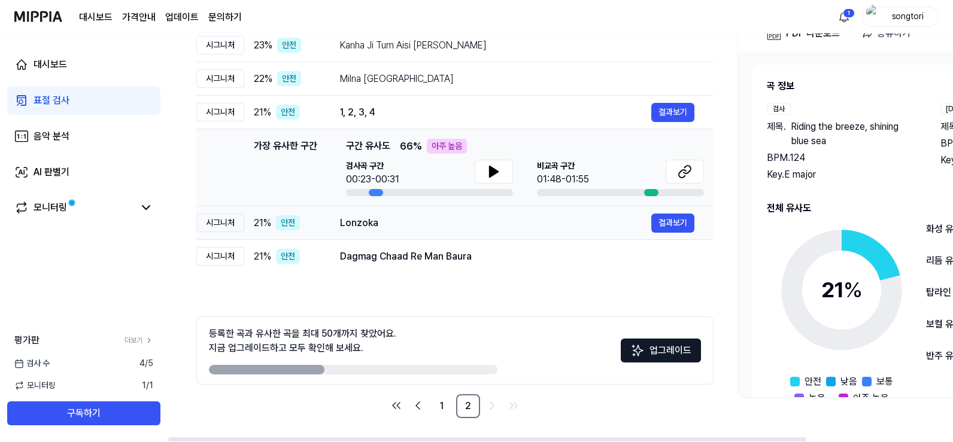
click at [376, 221] on div "Lonzoka" at bounding box center [495, 223] width 311 height 14
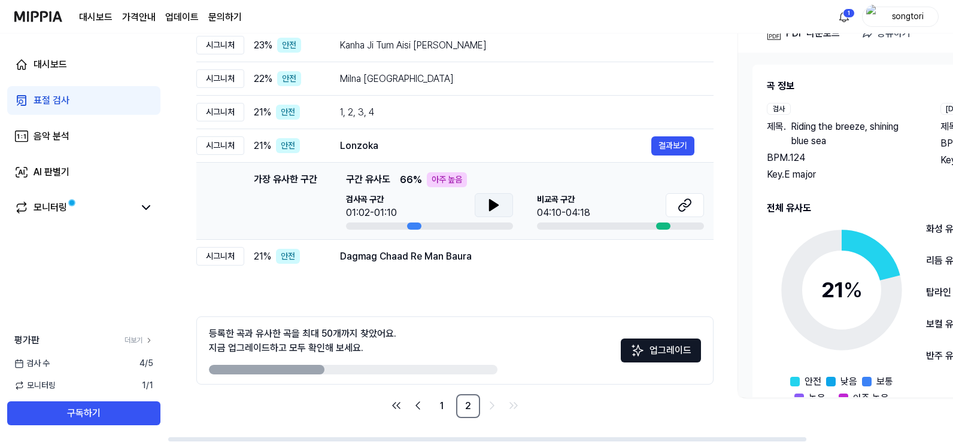
click at [494, 201] on icon at bounding box center [494, 205] width 14 height 14
click at [493, 207] on icon at bounding box center [491, 205] width 2 height 10
click at [691, 205] on icon at bounding box center [684, 205] width 14 height 14
click at [460, 250] on div "Dagmag Chaad Re Man Baura" at bounding box center [495, 257] width 311 height 14
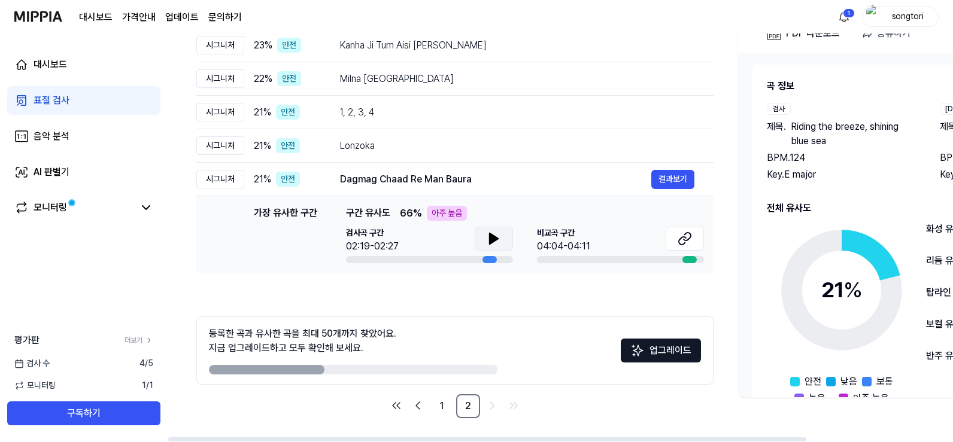
click at [479, 238] on button at bounding box center [494, 239] width 38 height 24
click at [490, 238] on icon at bounding box center [491, 239] width 2 height 10
click at [677, 237] on icon at bounding box center [684, 239] width 14 height 14
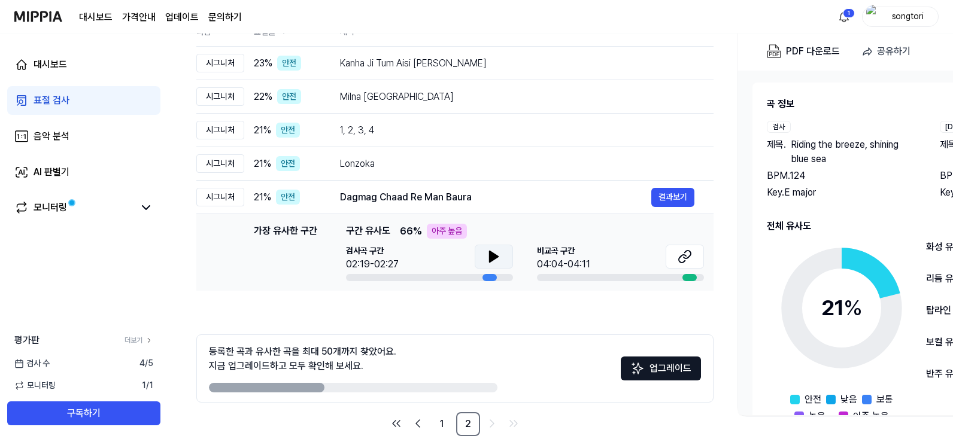
scroll to position [161, 0]
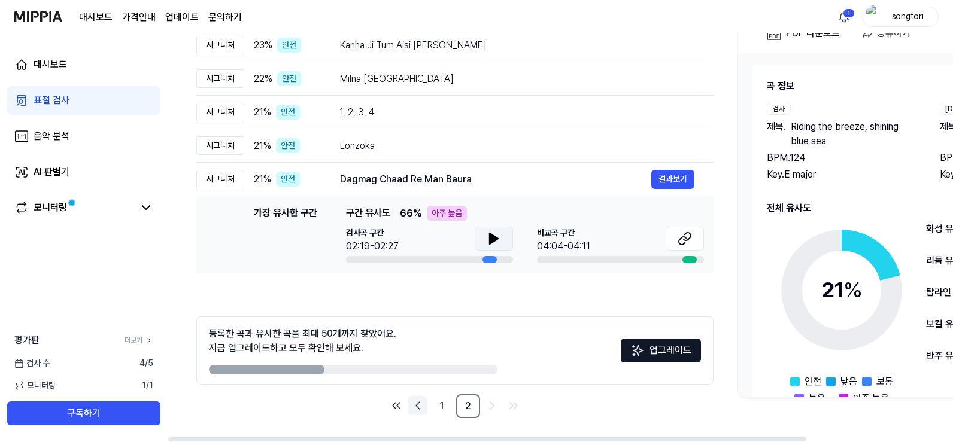
click at [419, 403] on icon "Go to previous page" at bounding box center [418, 405] width 4 height 7
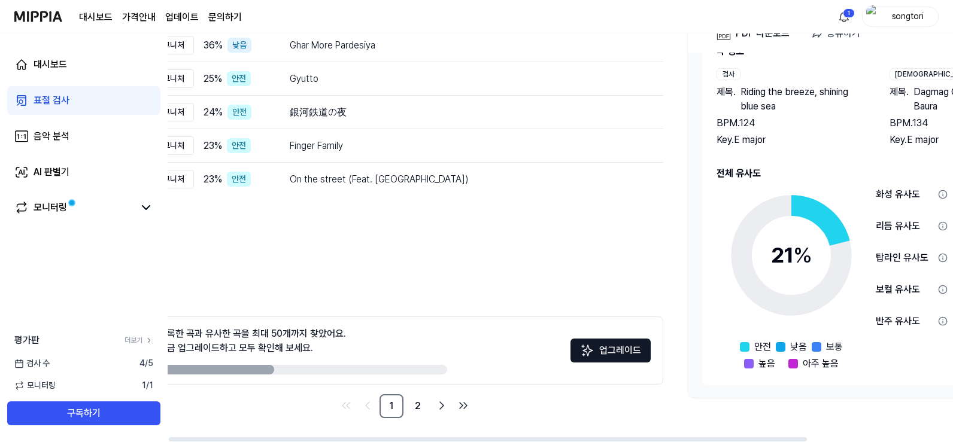
scroll to position [0, 180]
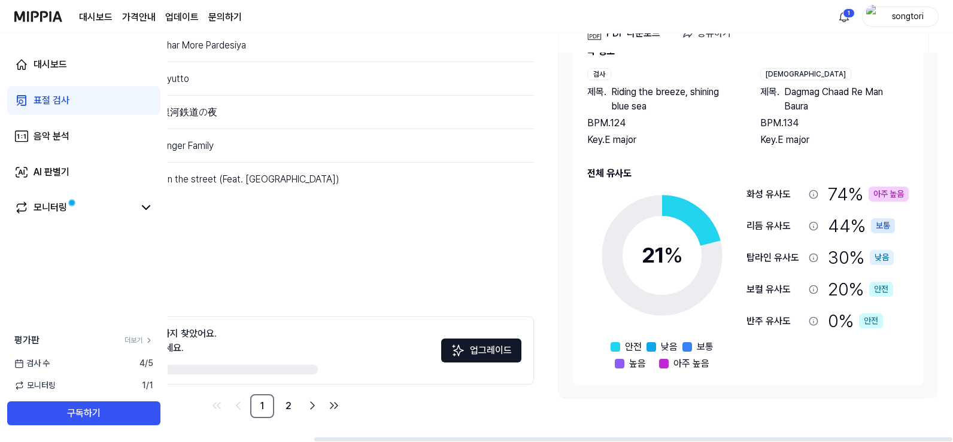
drag, startPoint x: 335, startPoint y: 439, endPoint x: 665, endPoint y: 399, distance: 332.1
click at [626, 442] on div at bounding box center [633, 439] width 638 height 4
click at [811, 195] on icon at bounding box center [814, 195] width 10 height 10
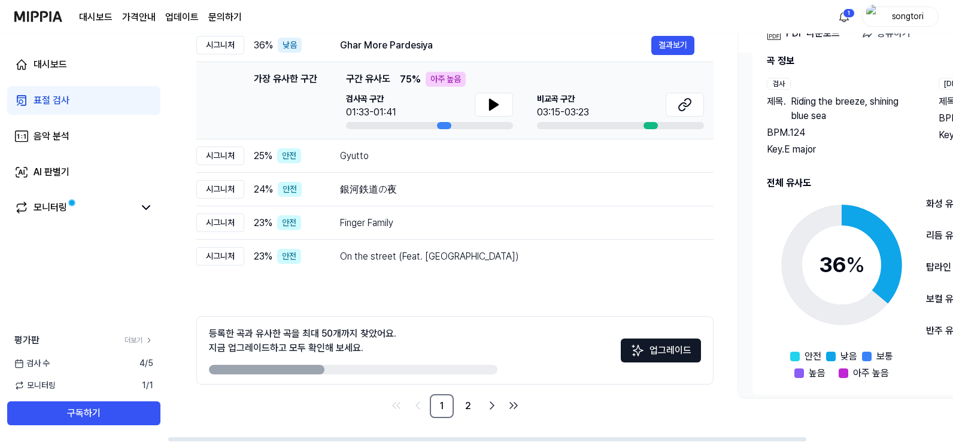
scroll to position [35, 0]
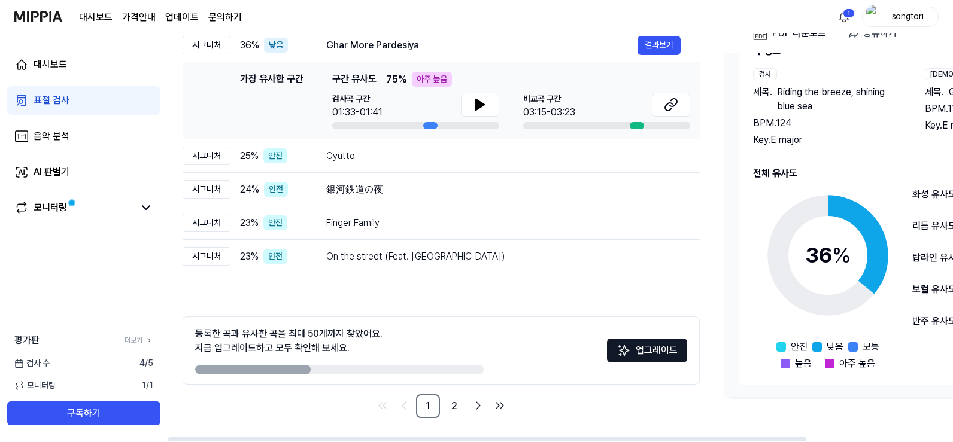
drag, startPoint x: 599, startPoint y: 440, endPoint x: 613, endPoint y: 439, distance: 14.5
click at [612, 440] on div at bounding box center [487, 439] width 638 height 4
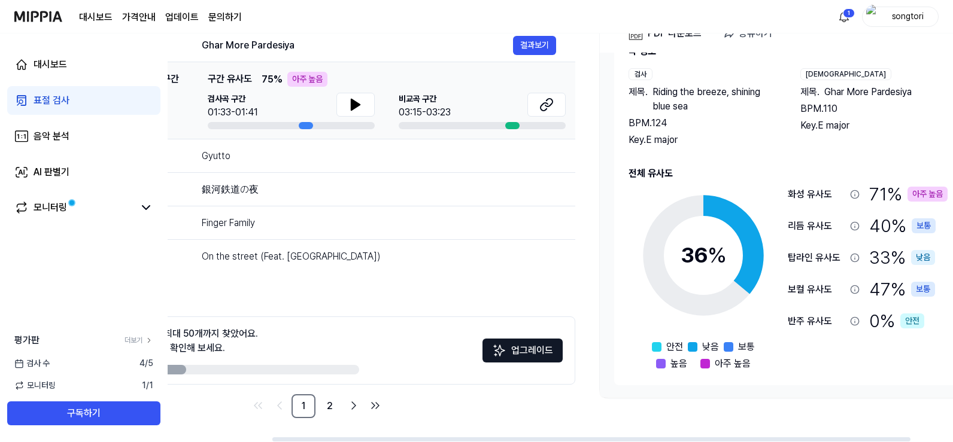
scroll to position [0, 180]
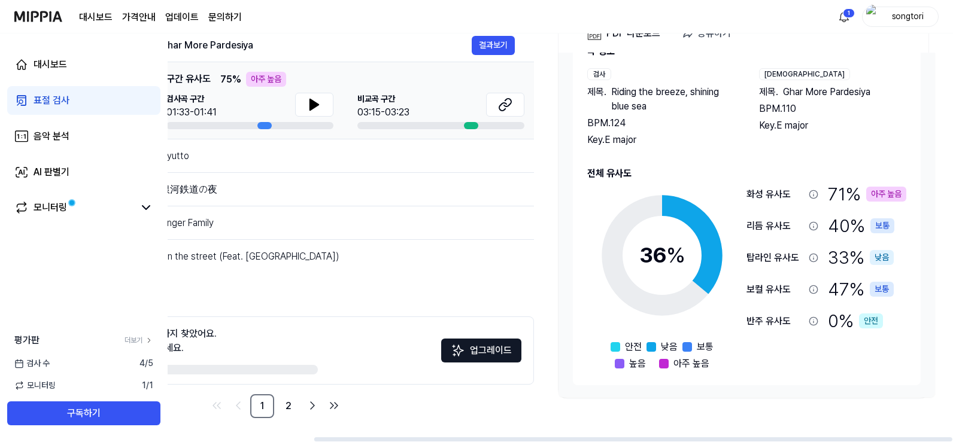
drag, startPoint x: 614, startPoint y: 437, endPoint x: 803, endPoint y: 416, distance: 190.3
click at [794, 437] on div at bounding box center [633, 439] width 638 height 4
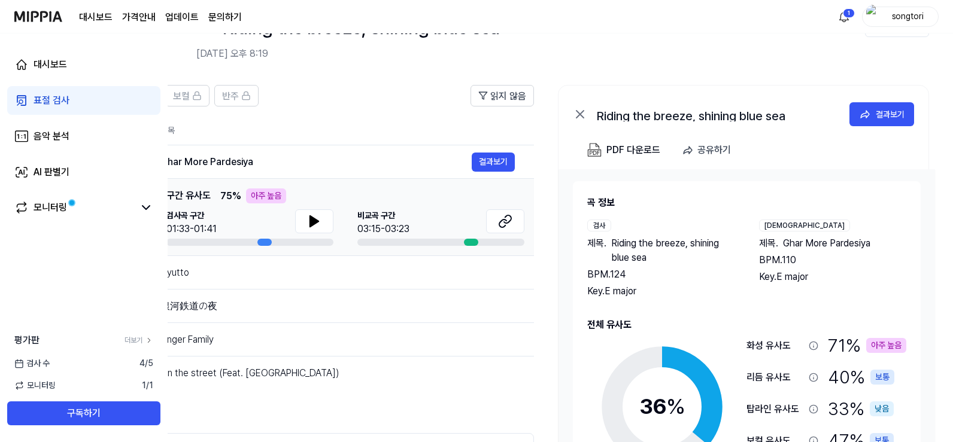
scroll to position [41, 0]
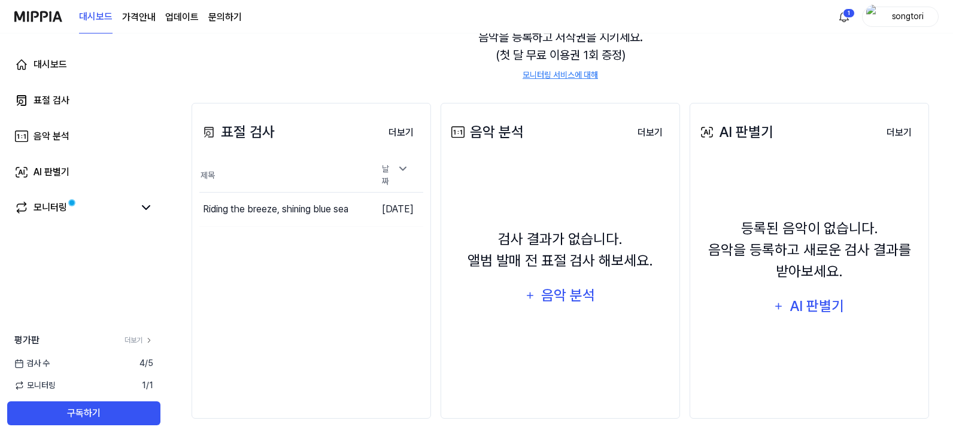
scroll to position [144, 0]
